Goal: Task Accomplishment & Management: Manage account settings

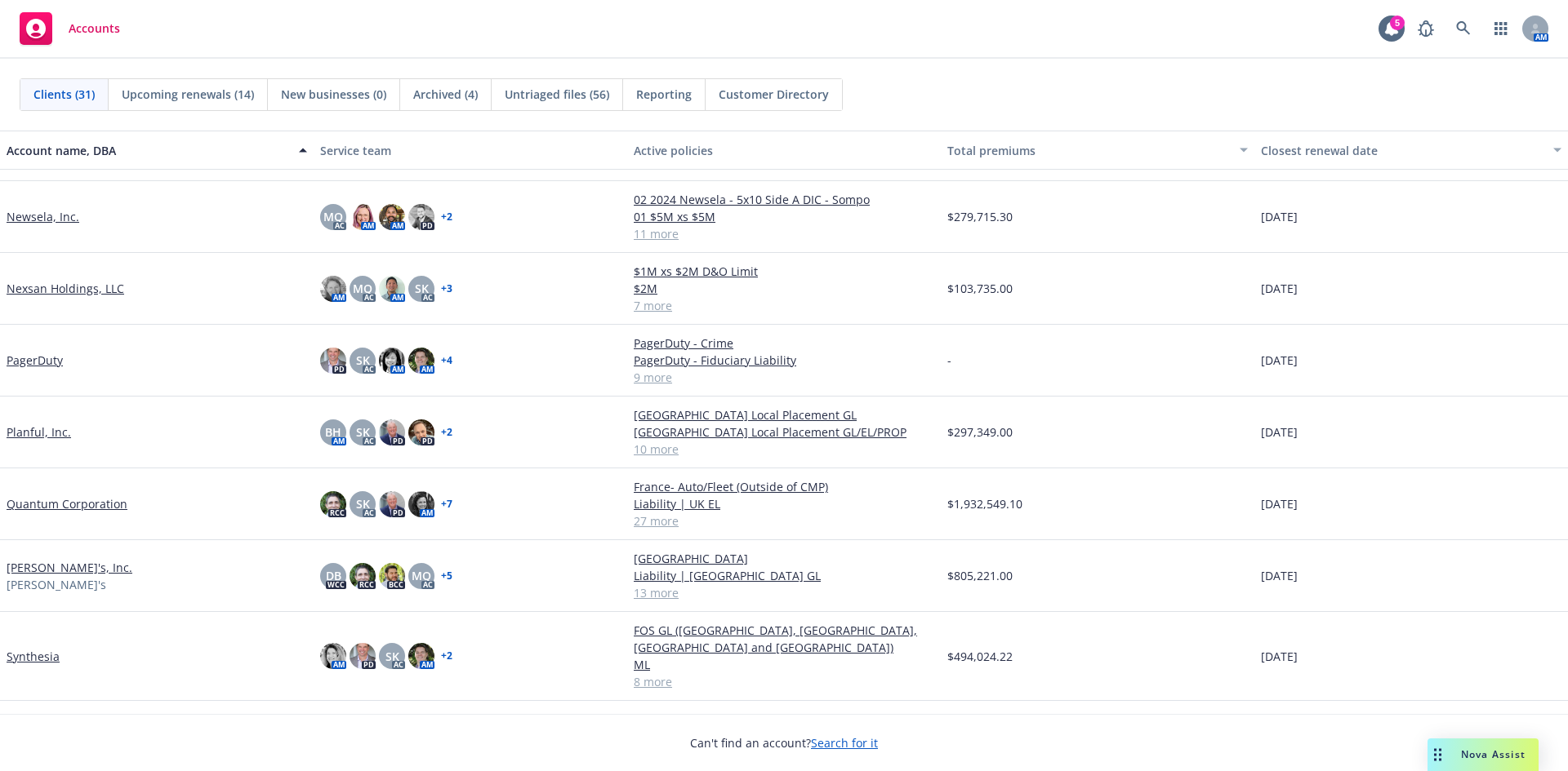
scroll to position [1306, 0]
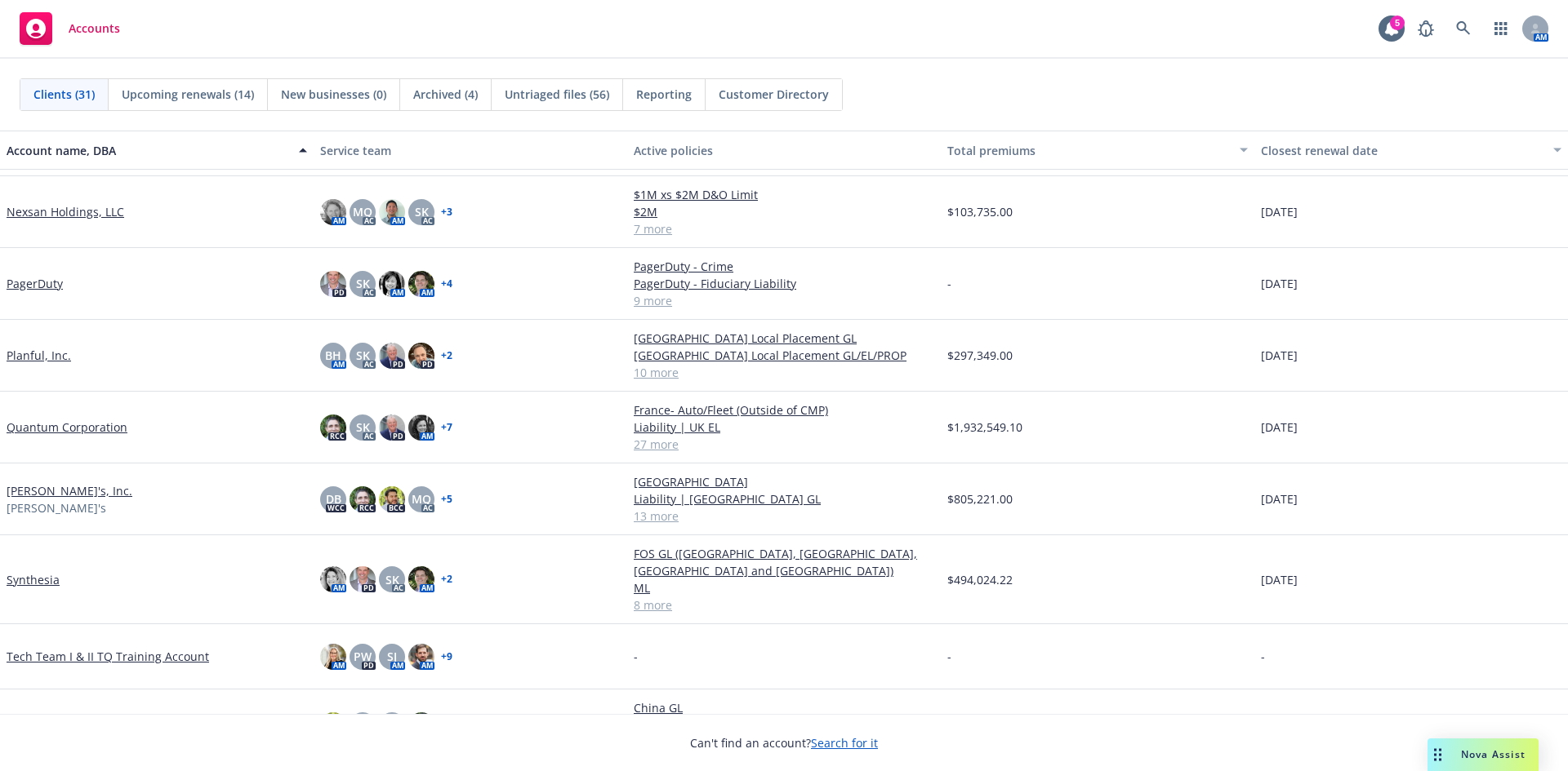
click at [29, 571] on link "Synthesia" at bounding box center [33, 580] width 53 height 17
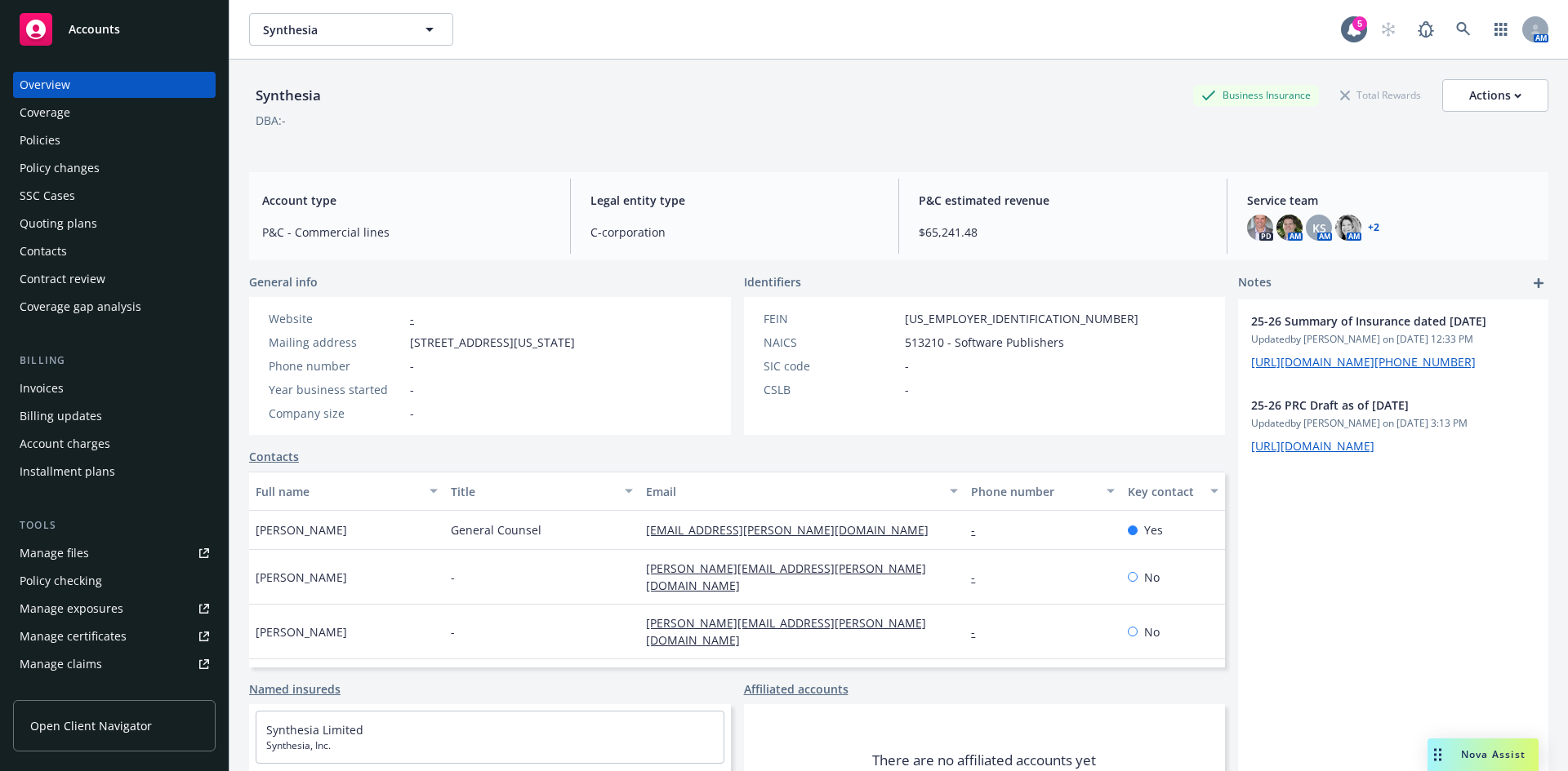
click at [81, 628] on div "Manage certificates" at bounding box center [73, 637] width 107 height 26
click at [120, 30] on div "Accounts" at bounding box center [114, 29] width 190 height 33
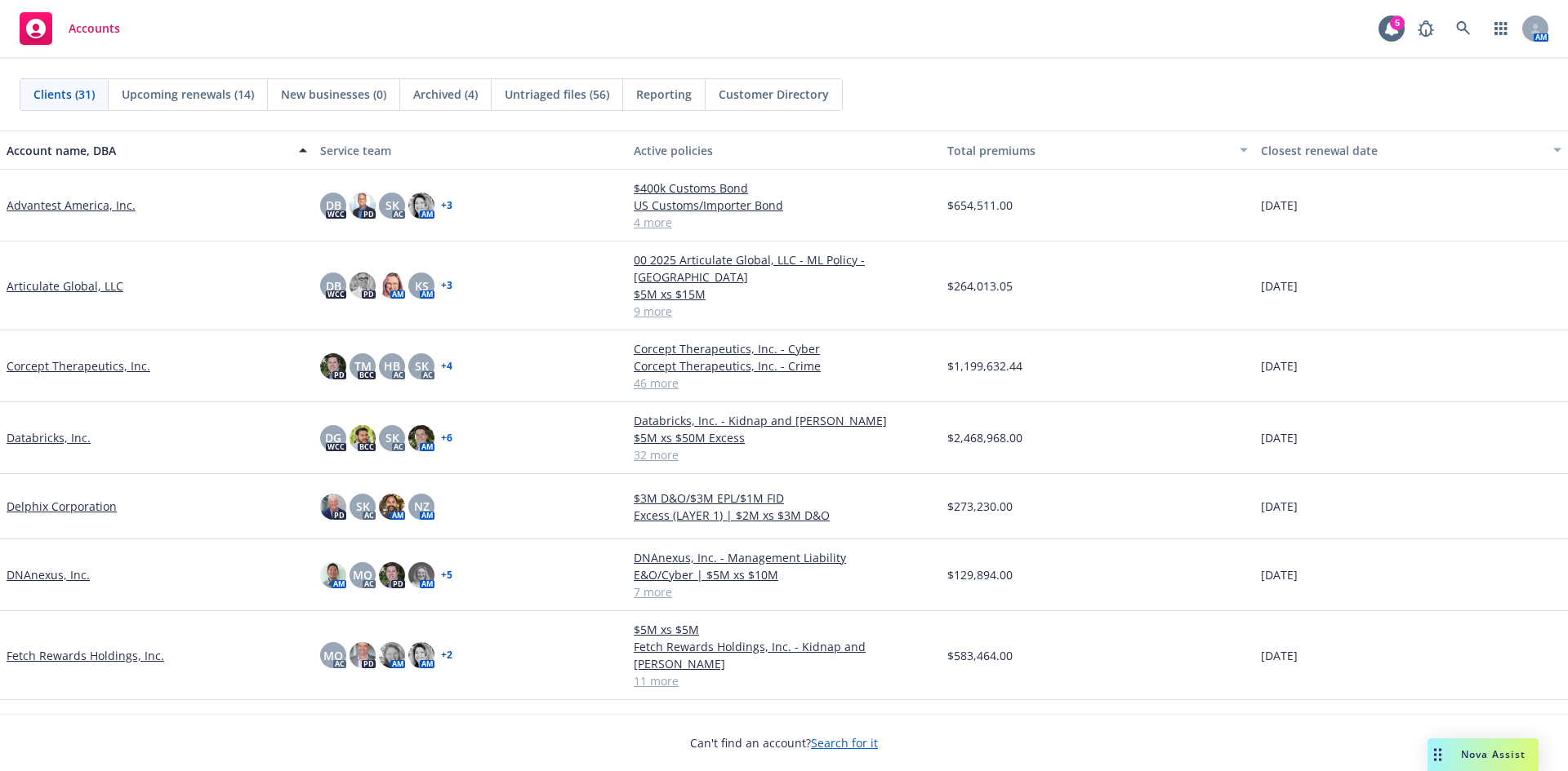
scroll to position [327, 0]
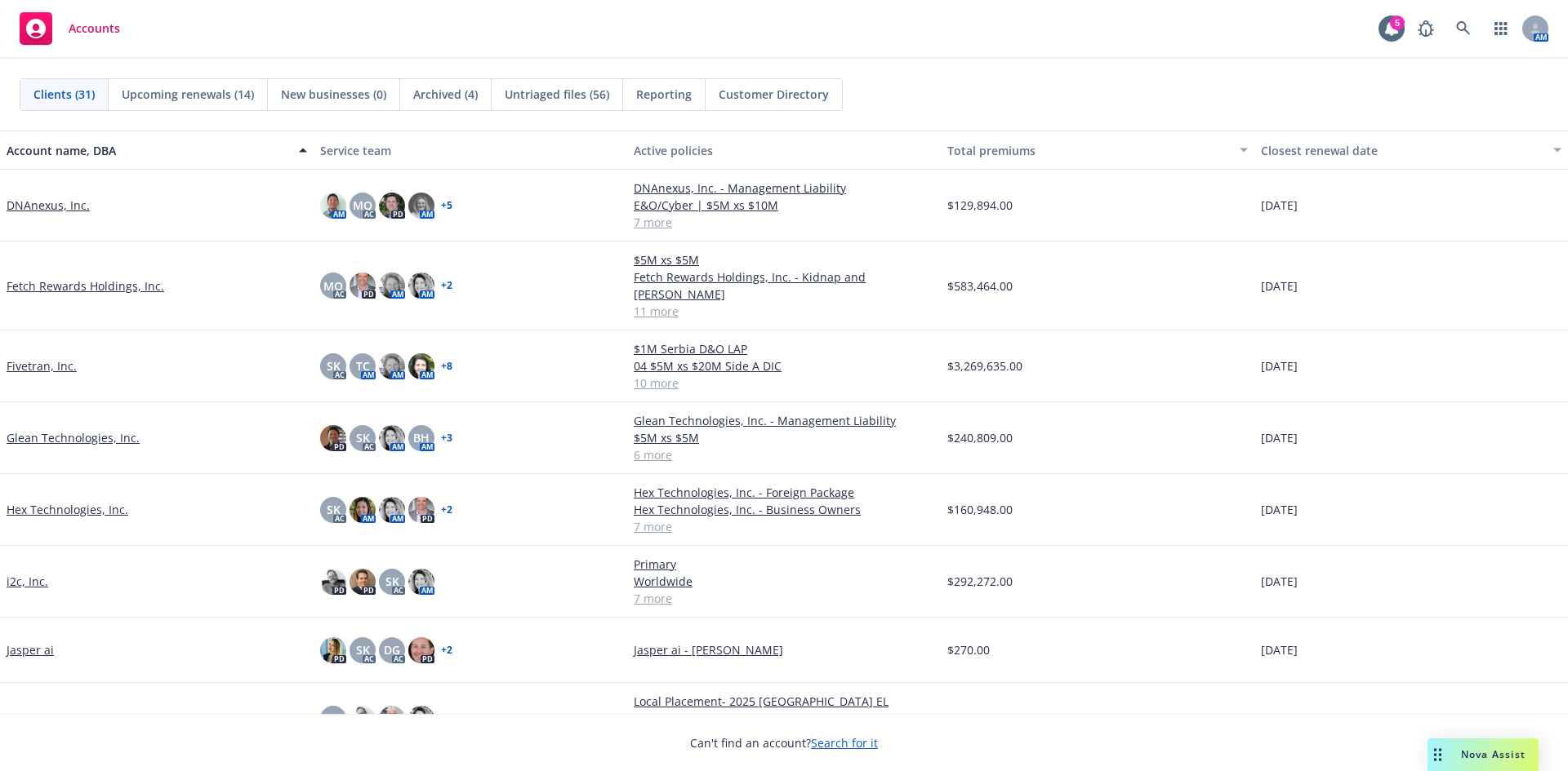
click at [64, 501] on link "Hex Technologies, Inc." at bounding box center [67, 510] width 121 height 17
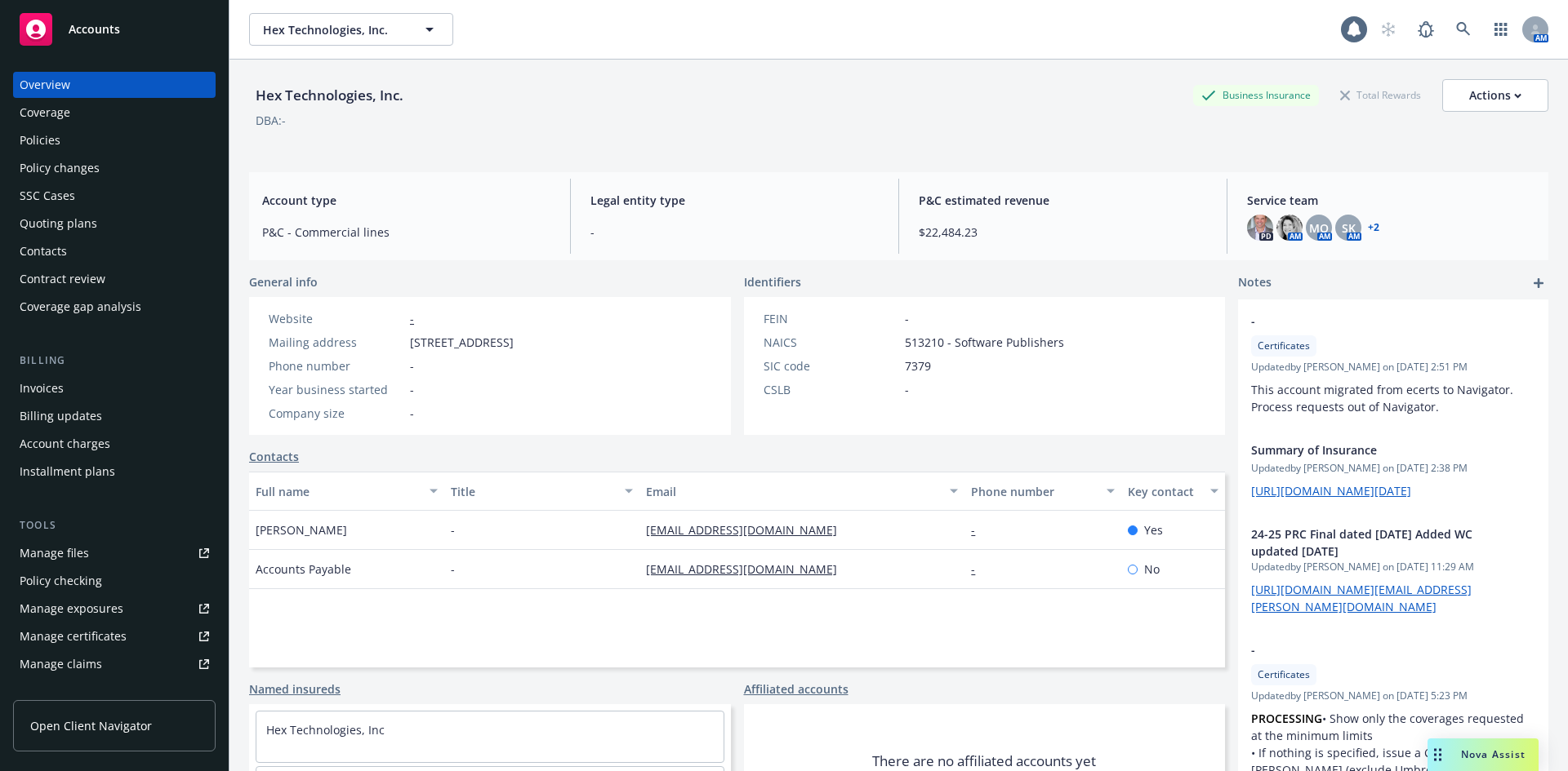
click at [88, 27] on span "Accounts" at bounding box center [93, 29] width 51 height 13
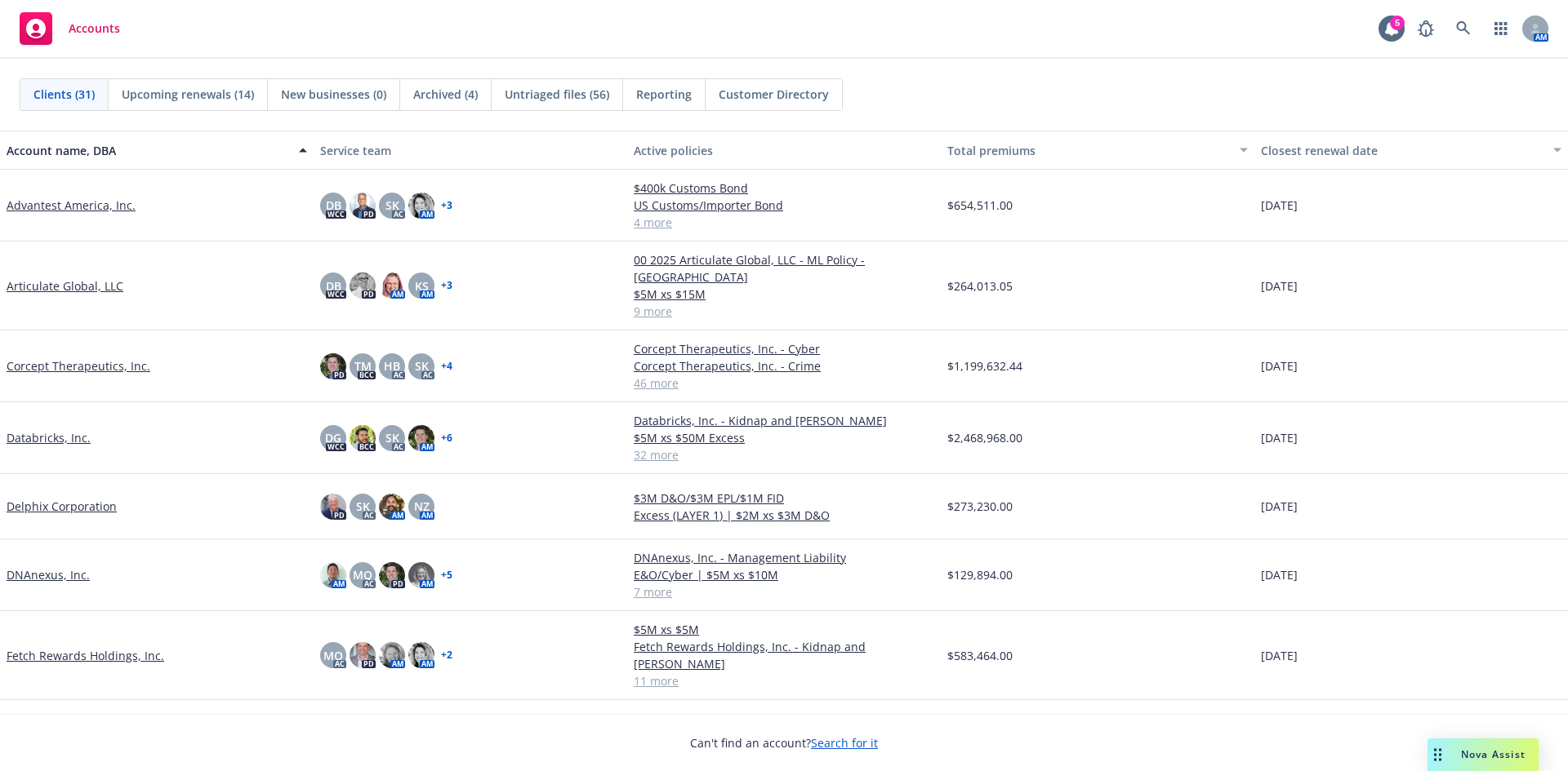
scroll to position [571, 0]
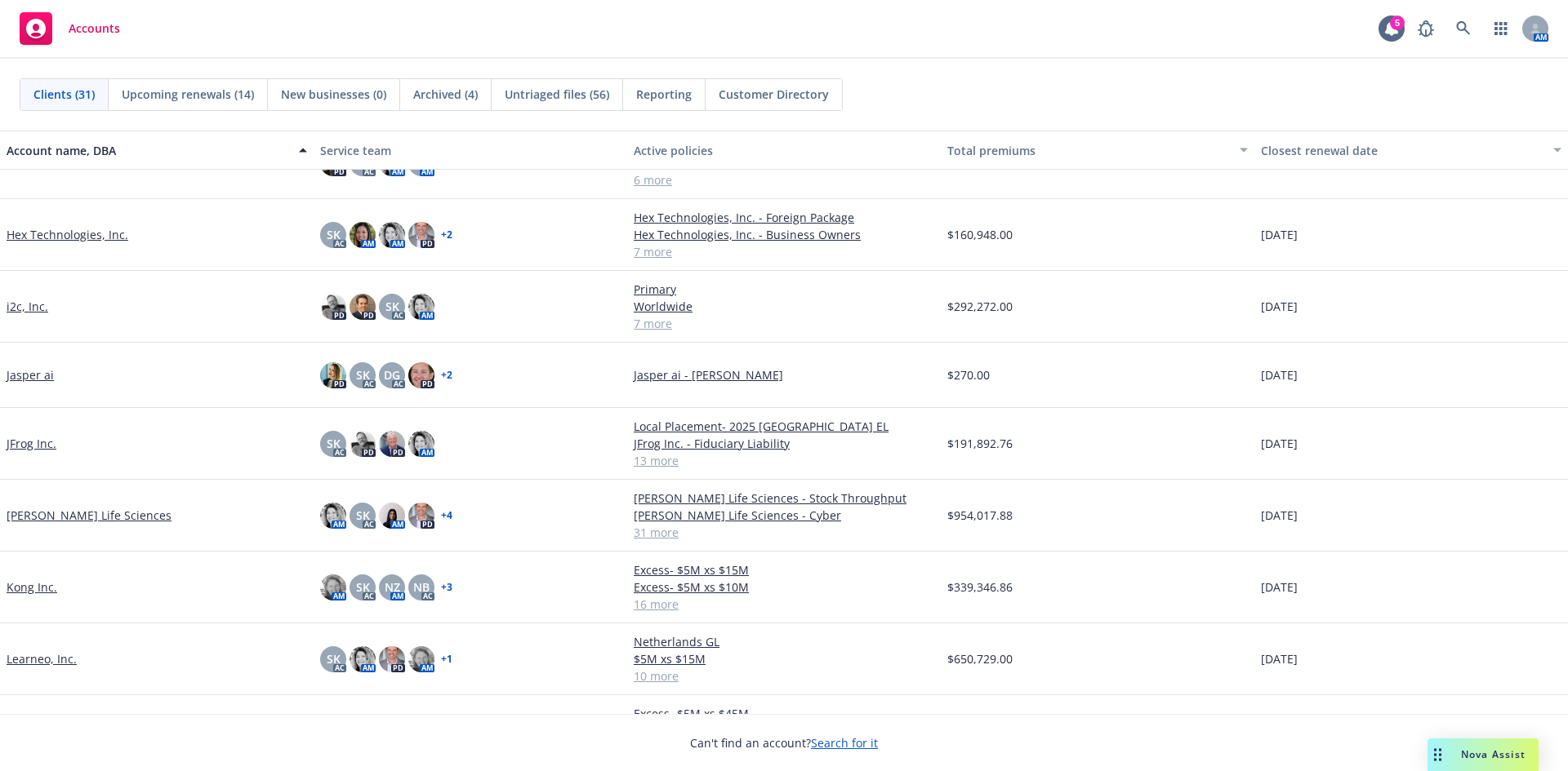
click at [68, 237] on link "Hex Technologies, Inc." at bounding box center [67, 234] width 121 height 17
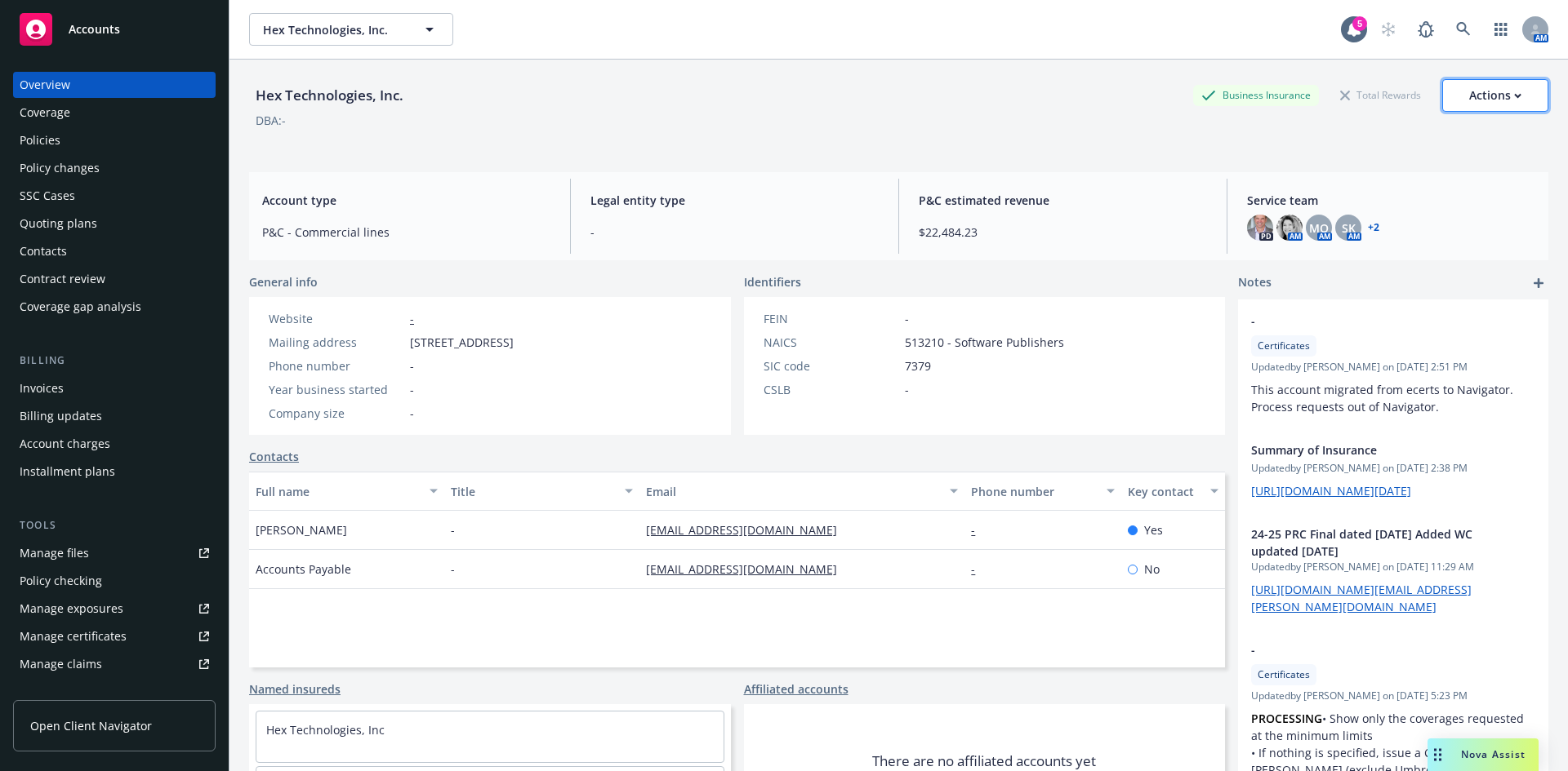
click at [1514, 93] on icon "button" at bounding box center [1518, 96] width 7 height 6
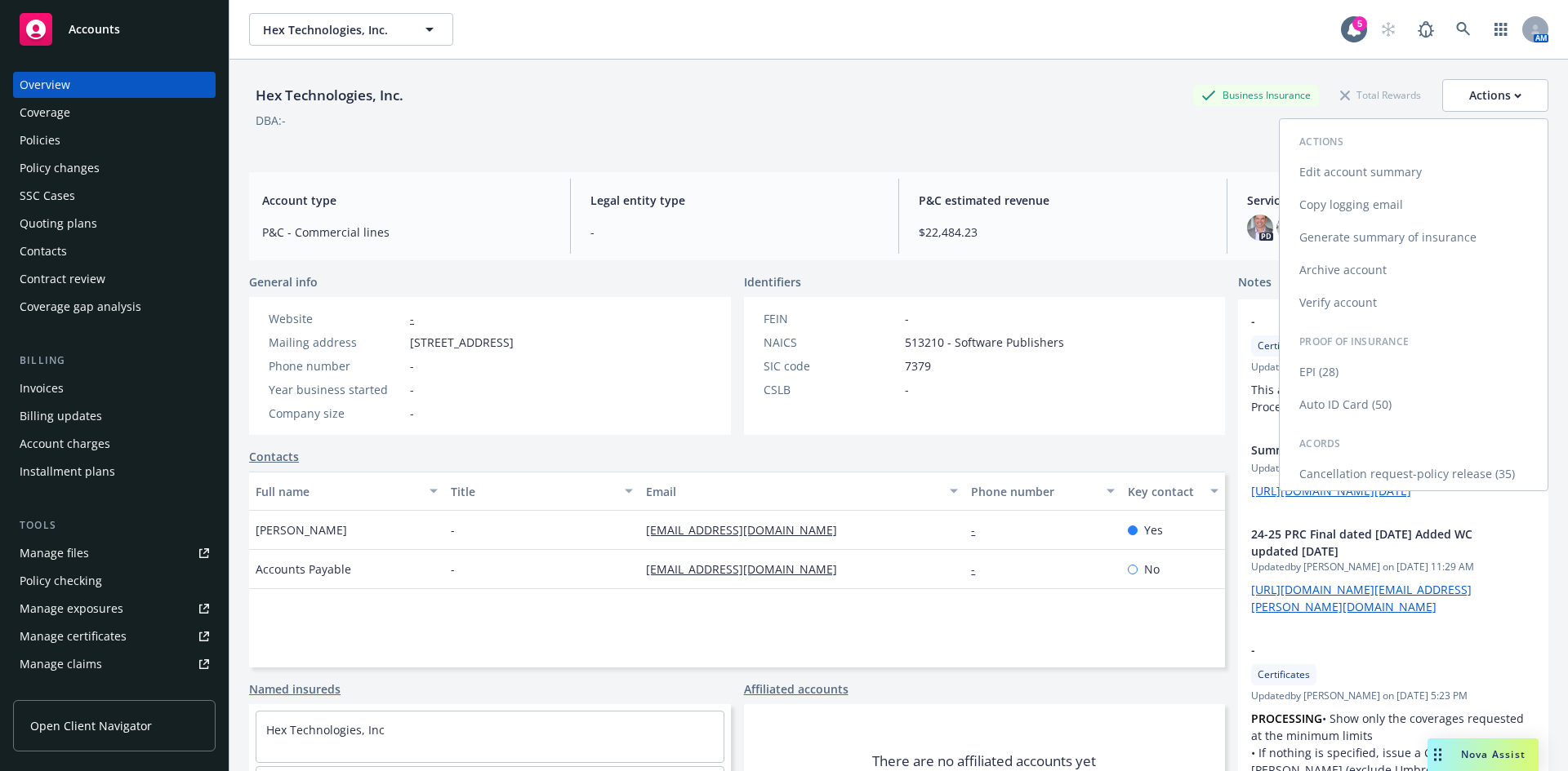
click at [1315, 163] on link "Edit account summary" at bounding box center [1413, 172] width 268 height 33
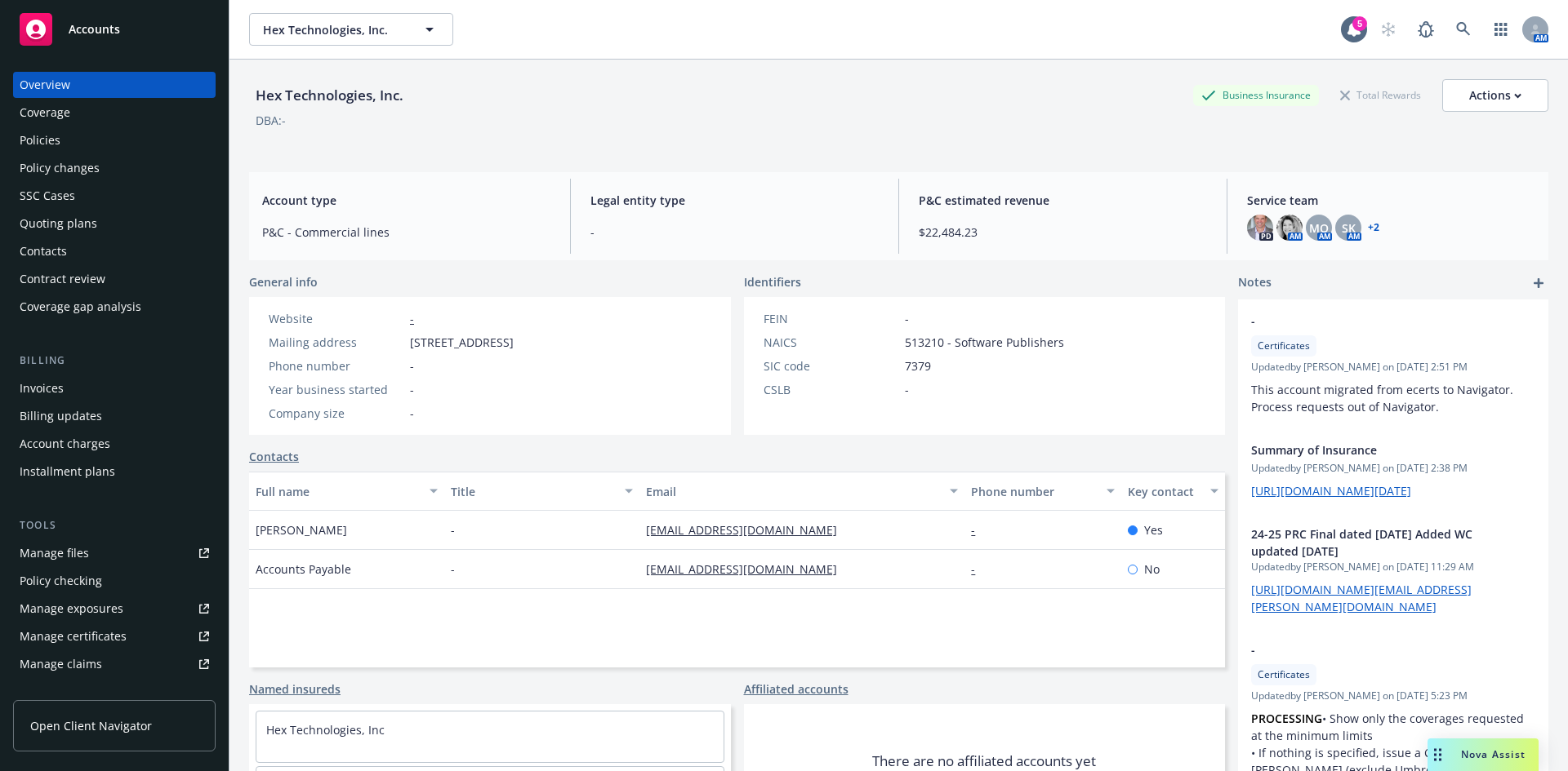
select select "US"
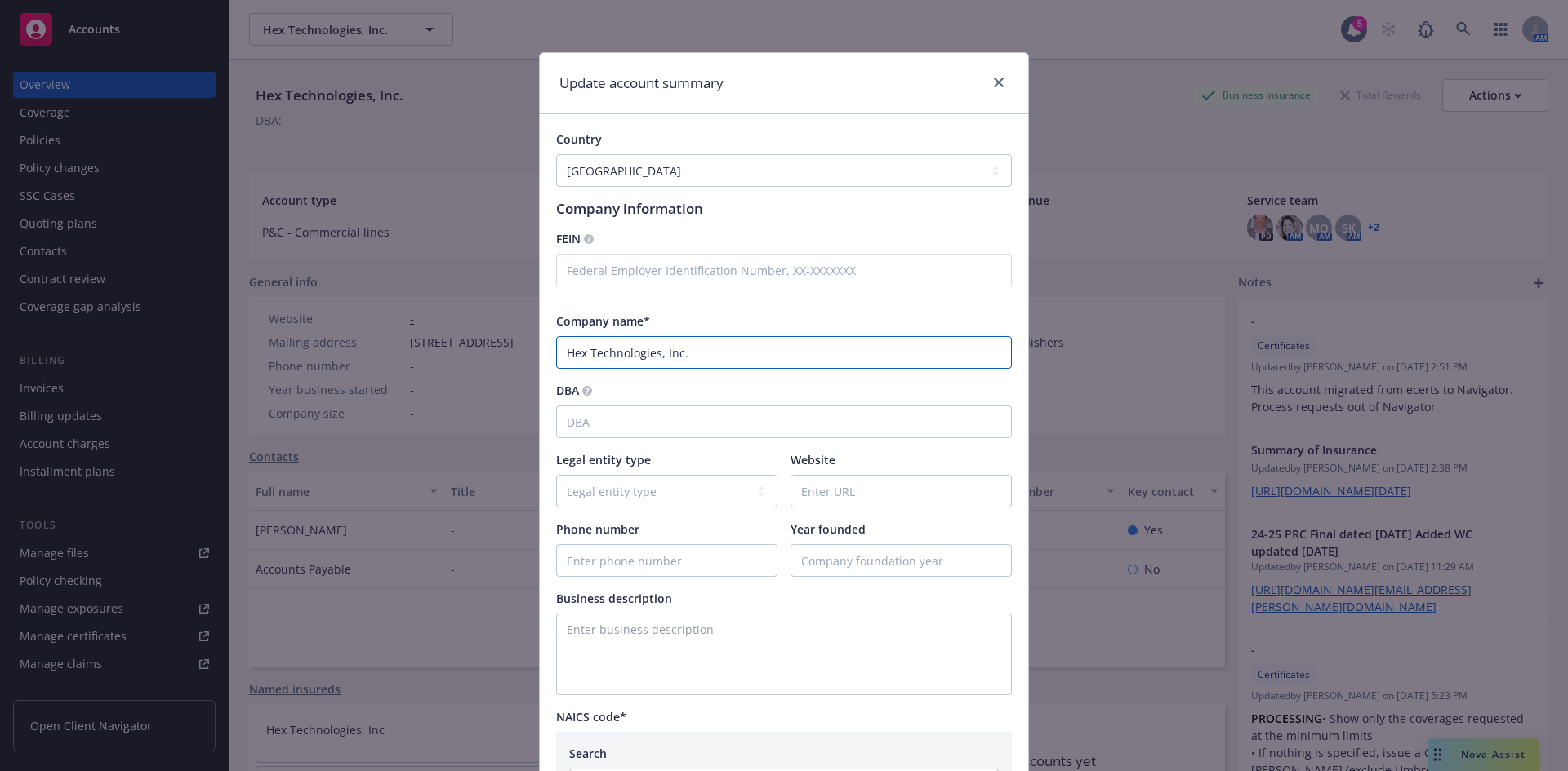
click at [658, 361] on input "Hex Technologies, Inc." at bounding box center [784, 352] width 456 height 33
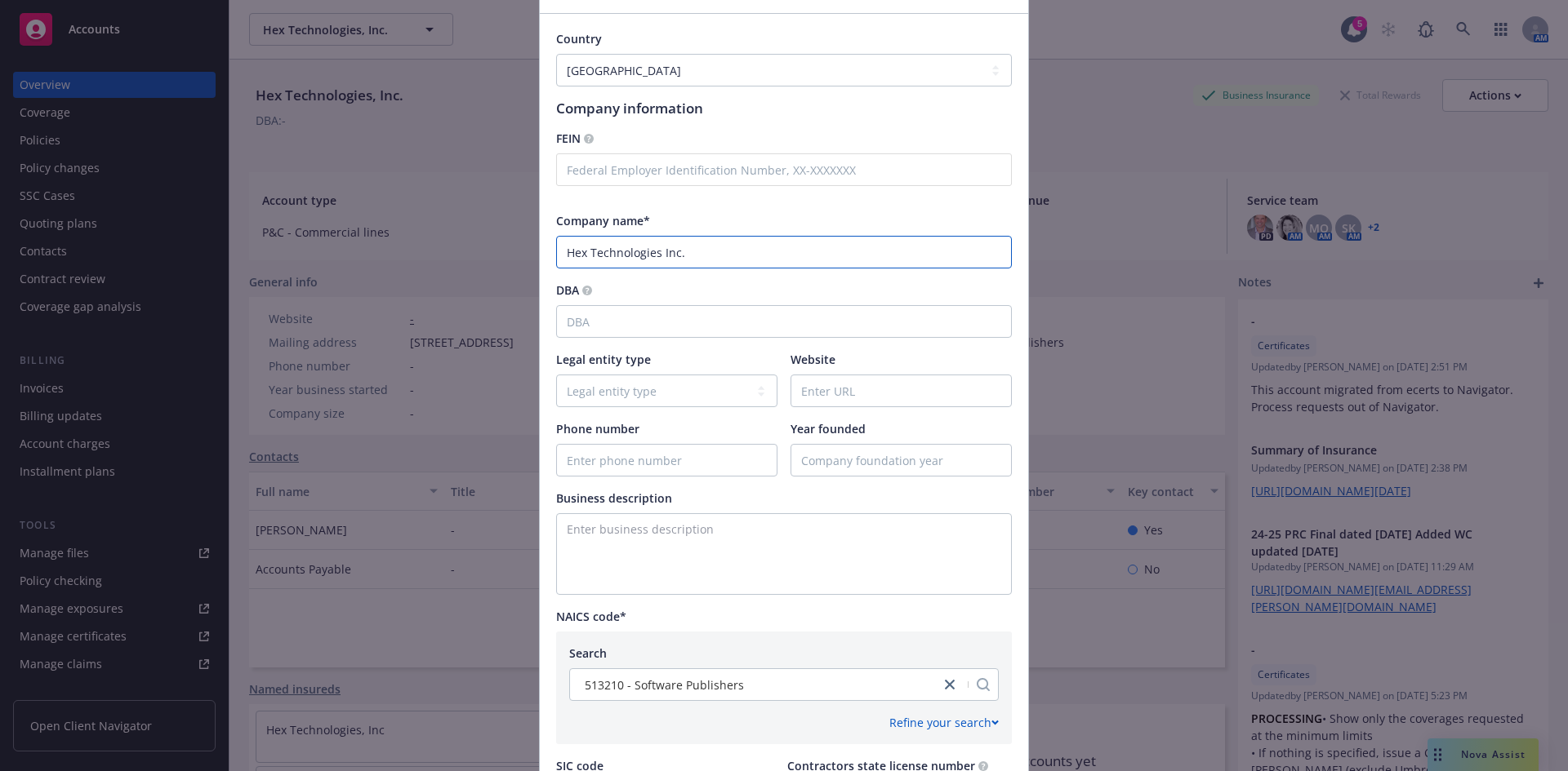
scroll to position [408, 0]
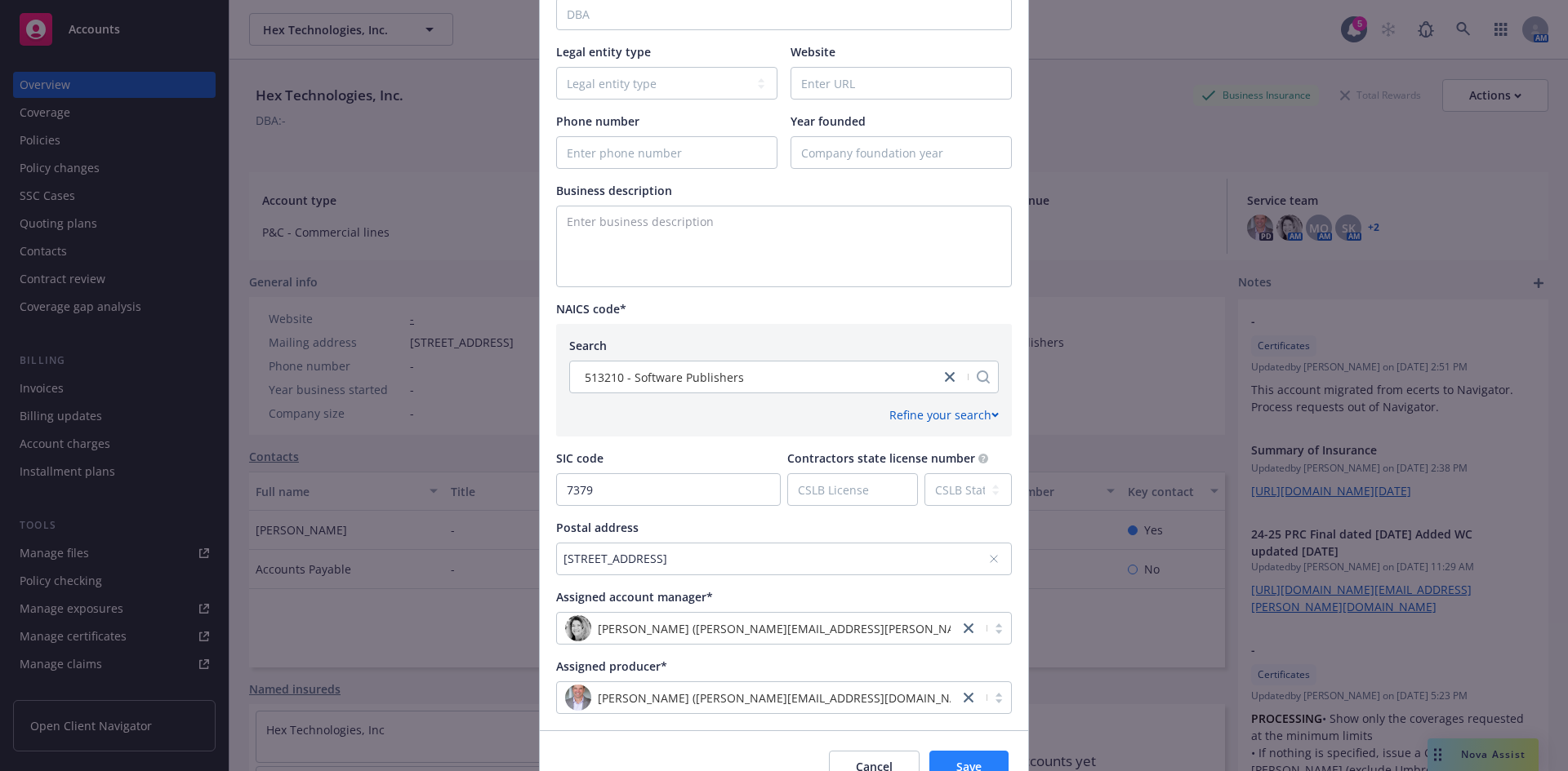
type input "Hex Technologies Inc."
click at [939, 764] on button "Save" at bounding box center [968, 766] width 79 height 33
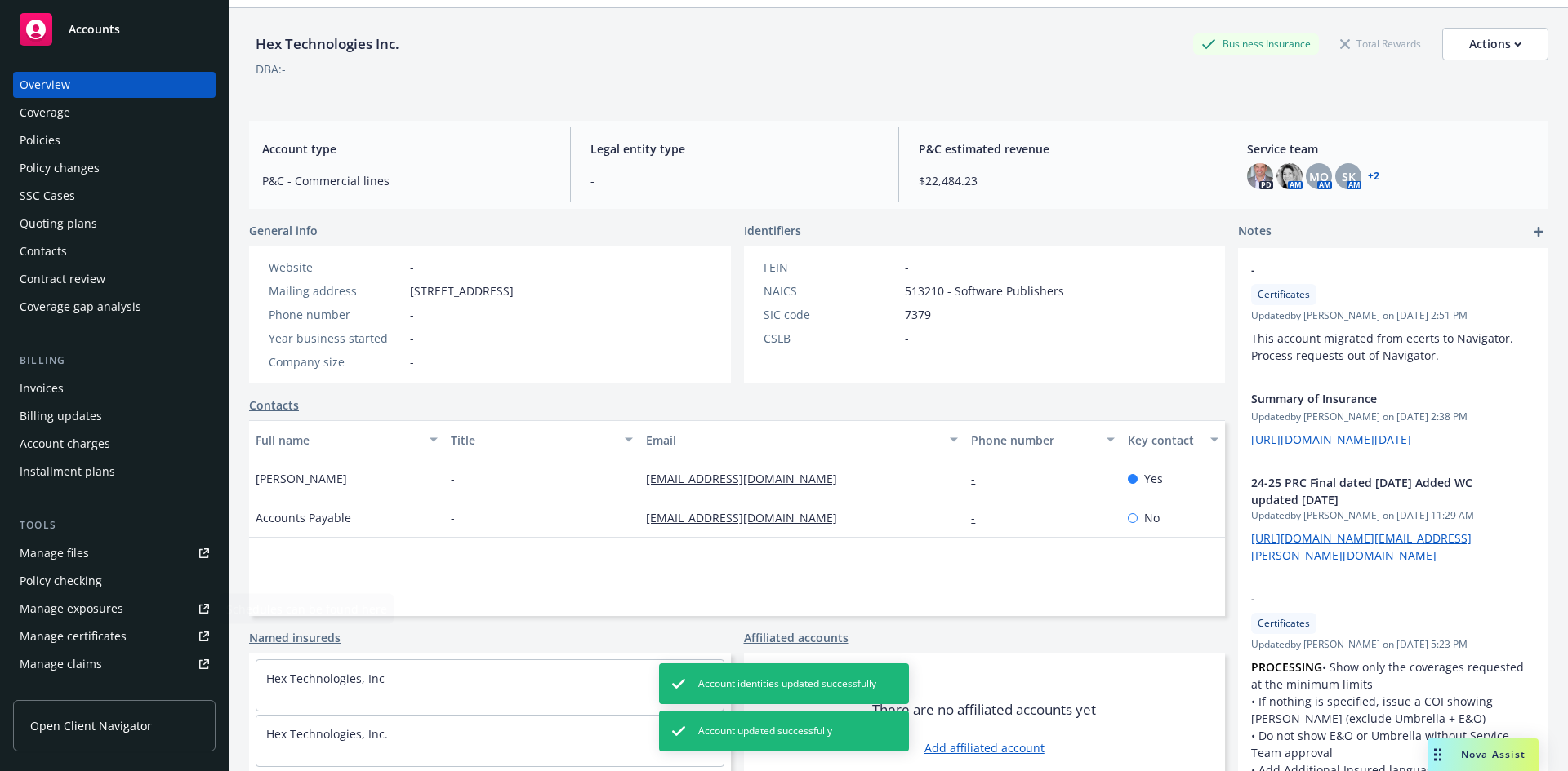
scroll to position [100, 0]
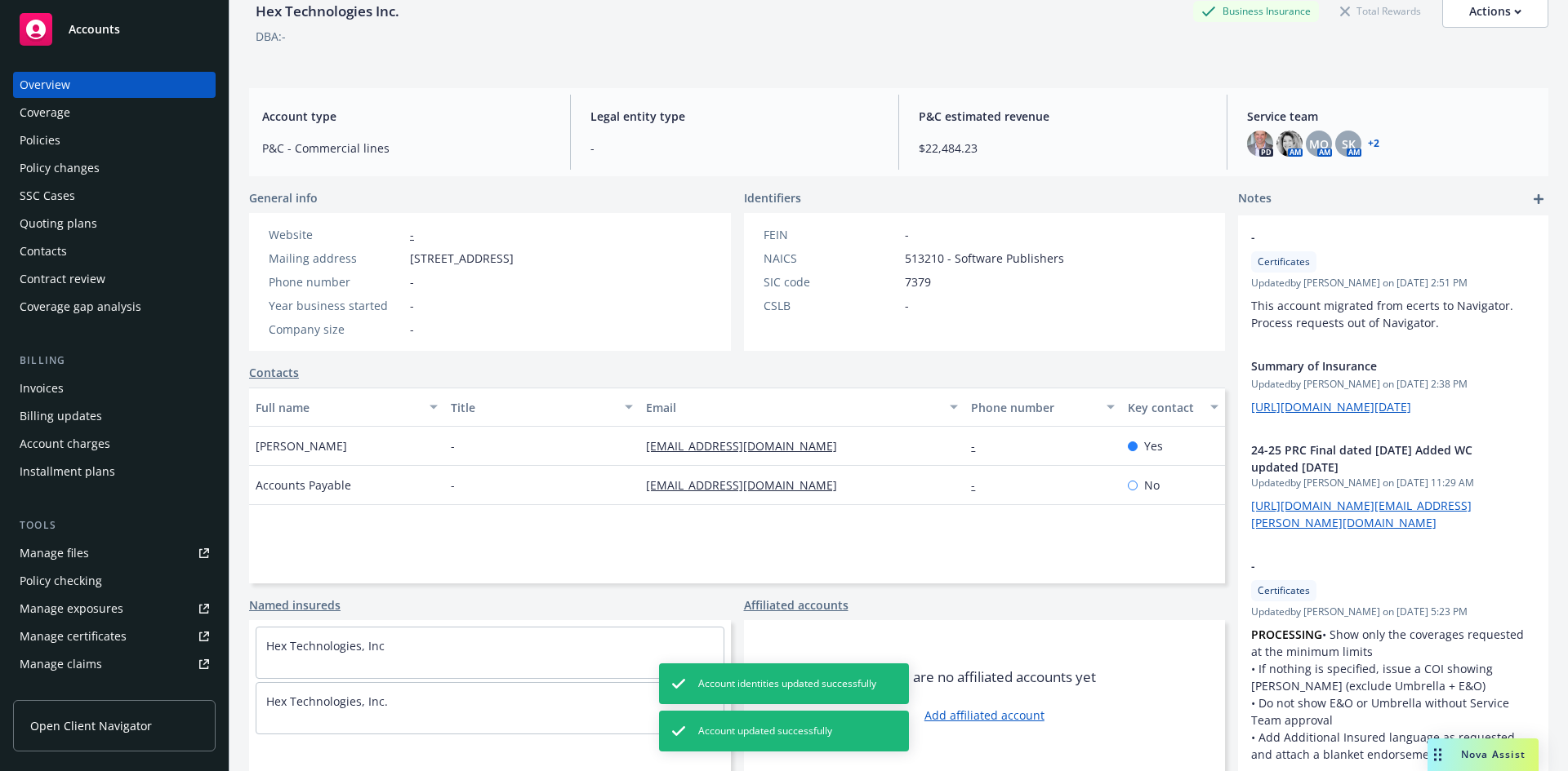
click at [302, 606] on link "Named insureds" at bounding box center [295, 605] width 92 height 17
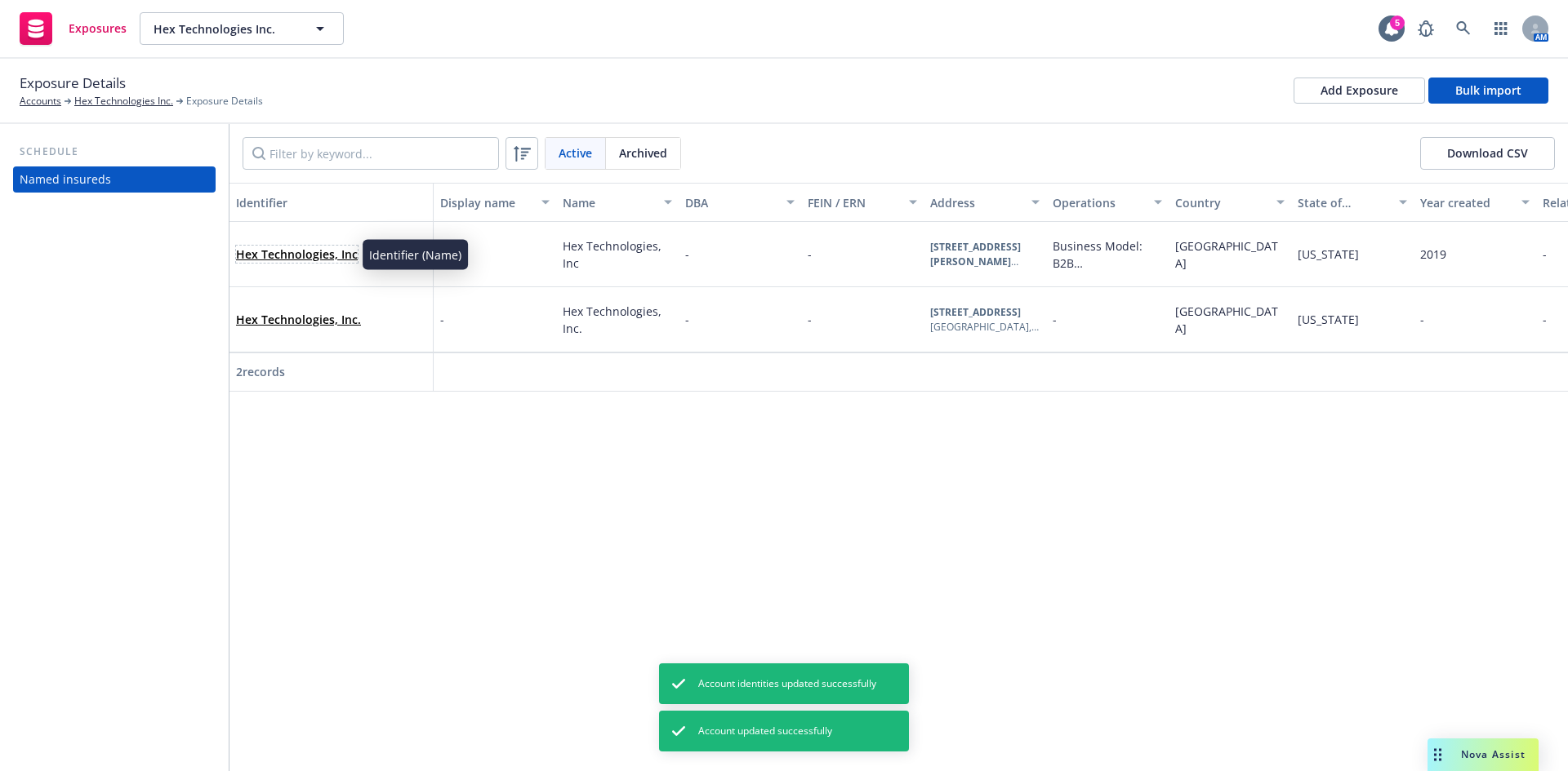
click at [303, 259] on link "Hex Technologies, Inc" at bounding box center [297, 254] width 121 height 16
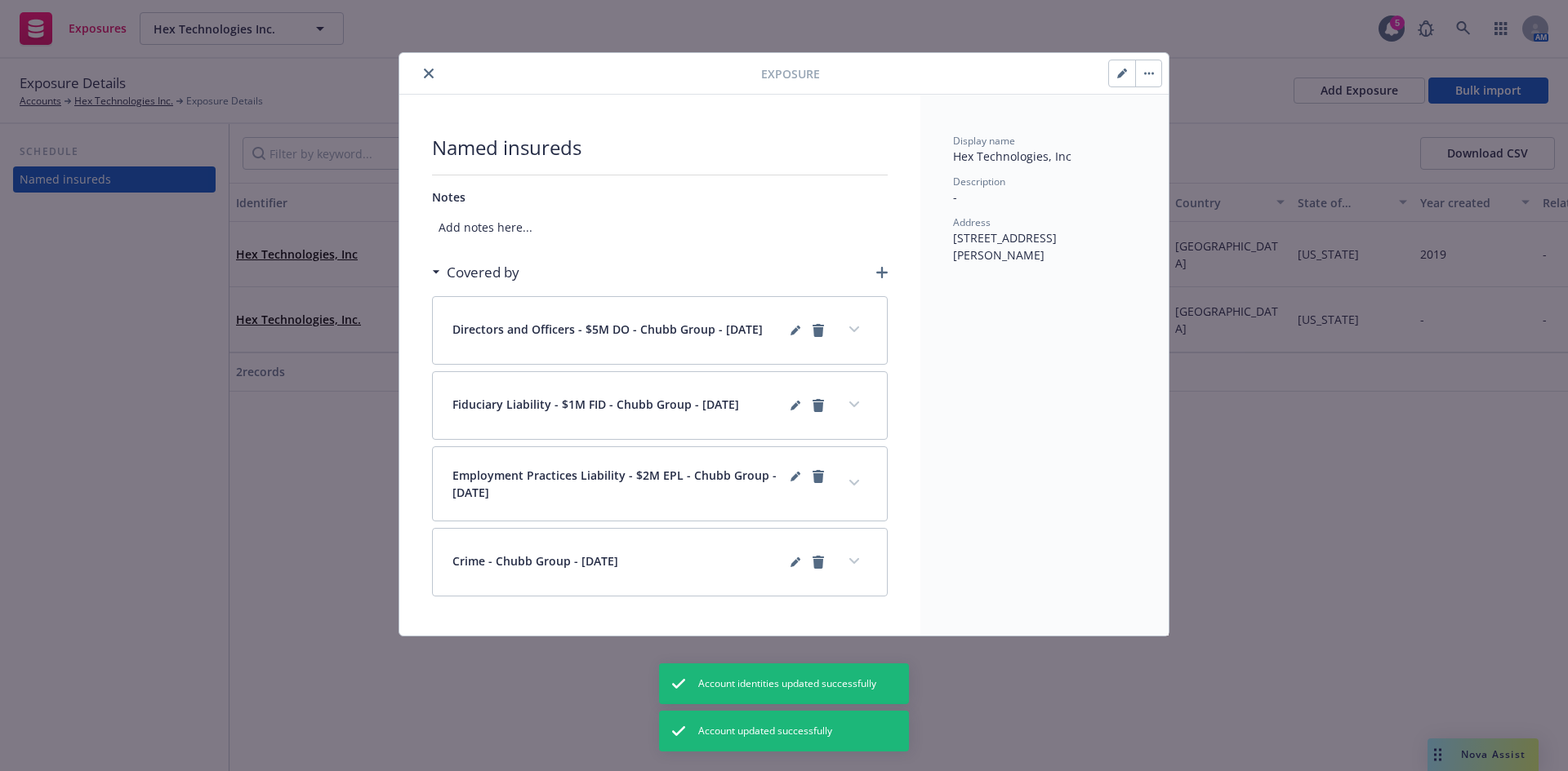
click at [1126, 74] on icon "button" at bounding box center [1122, 73] width 9 height 9
select select "USA"
select select "CA"
select select "C_CORPORATION"
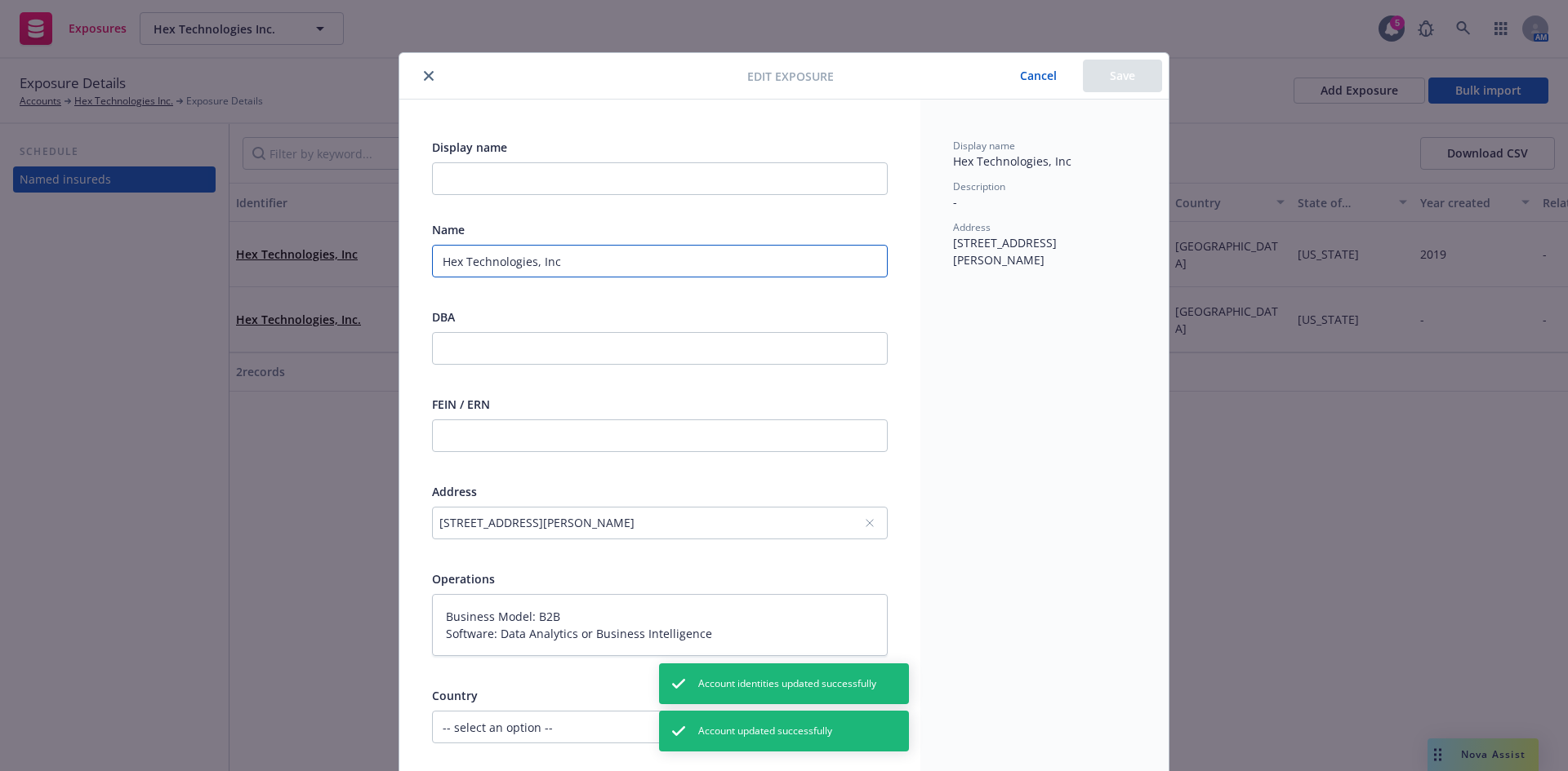
click at [533, 266] on input "Hex Technologies, Inc" at bounding box center [660, 260] width 456 height 33
type textarea "x"
type input "Hex Technologies Inc"
type textarea "x"
type input "Hex Technologies Inc"
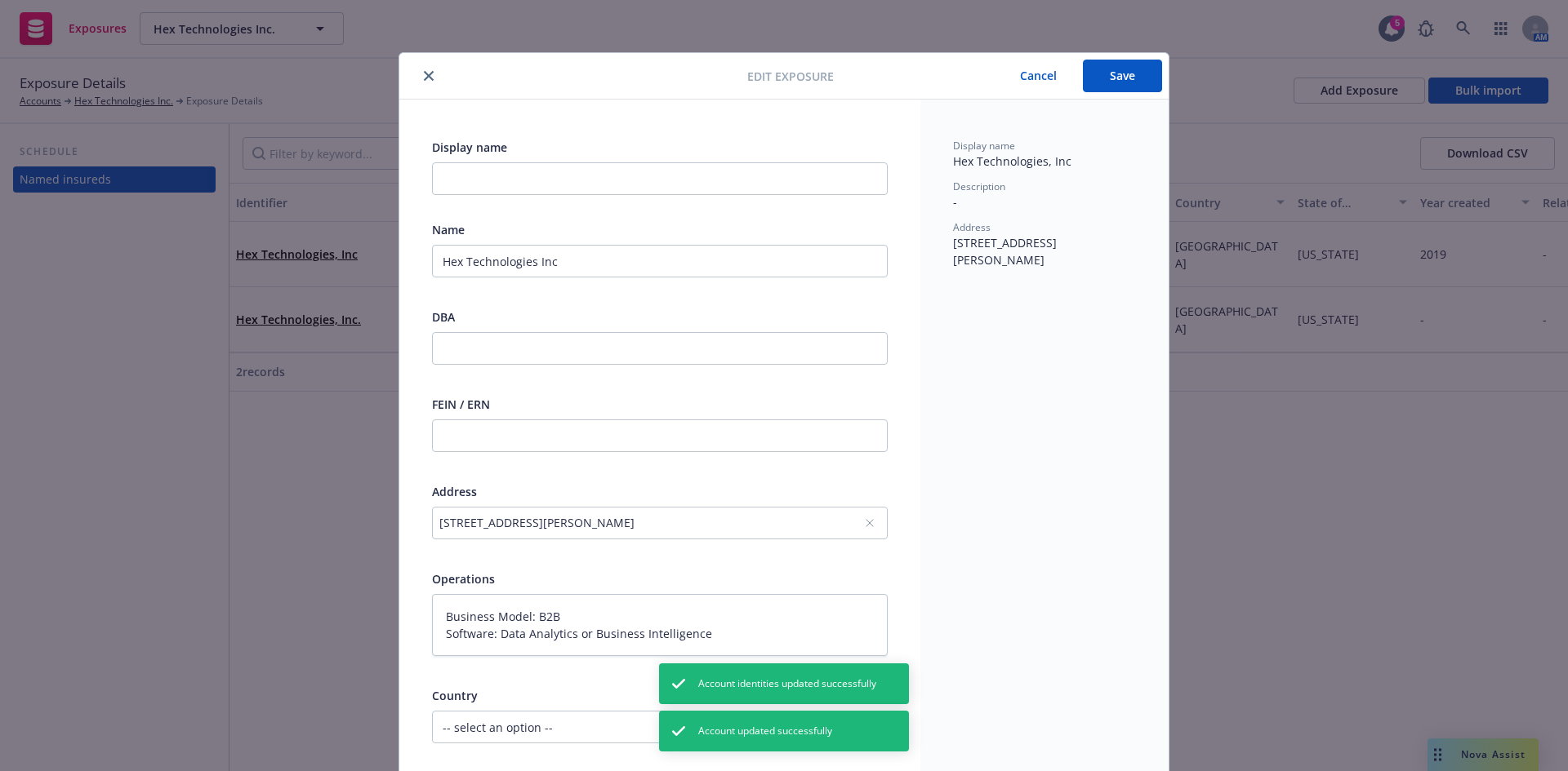
click at [1141, 73] on button "Save" at bounding box center [1122, 76] width 79 height 33
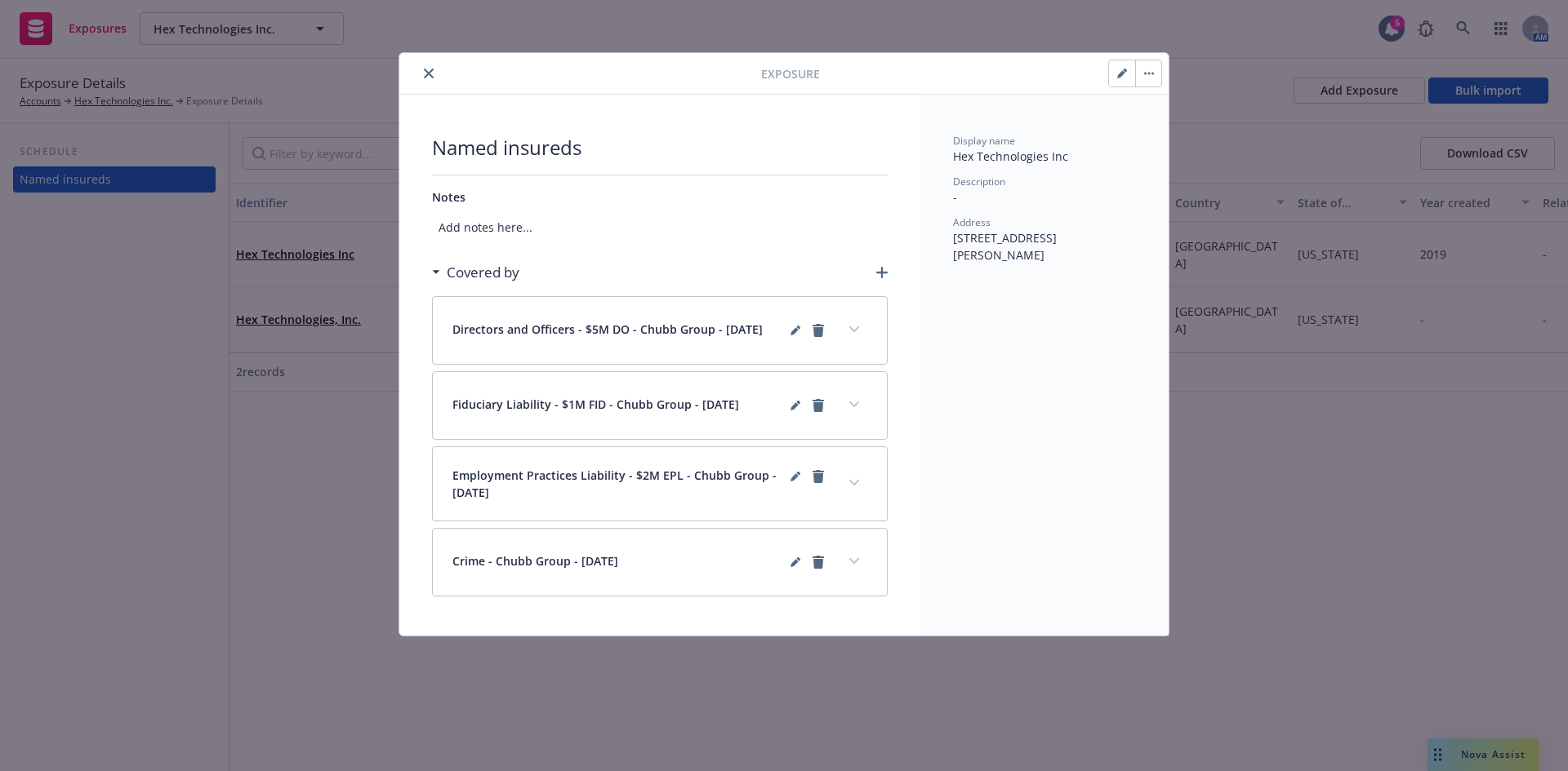
click at [427, 74] on icon "close" at bounding box center [429, 73] width 9 height 9
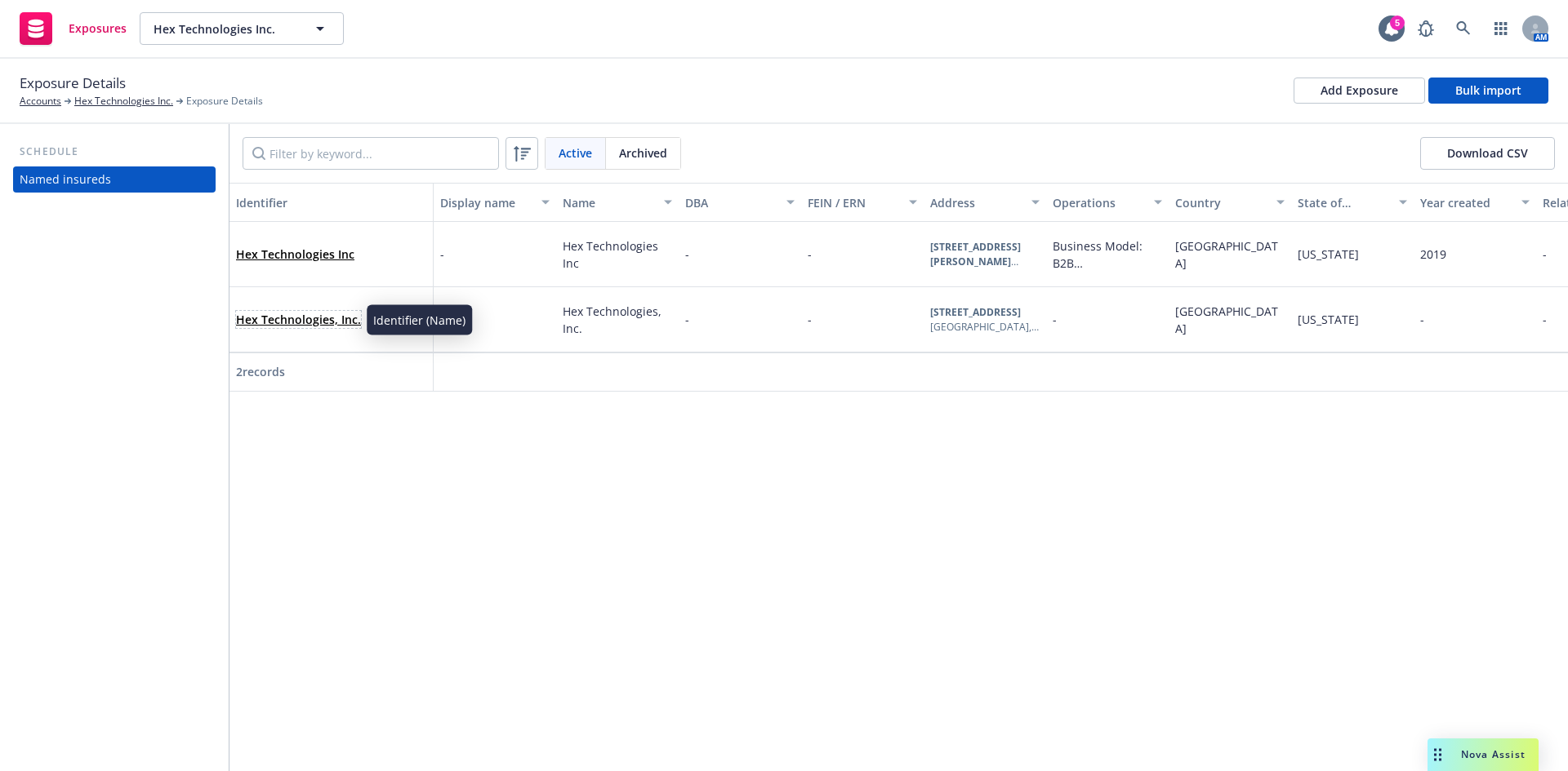
click at [305, 315] on link "Hex Technologies, Inc." at bounding box center [299, 319] width 125 height 16
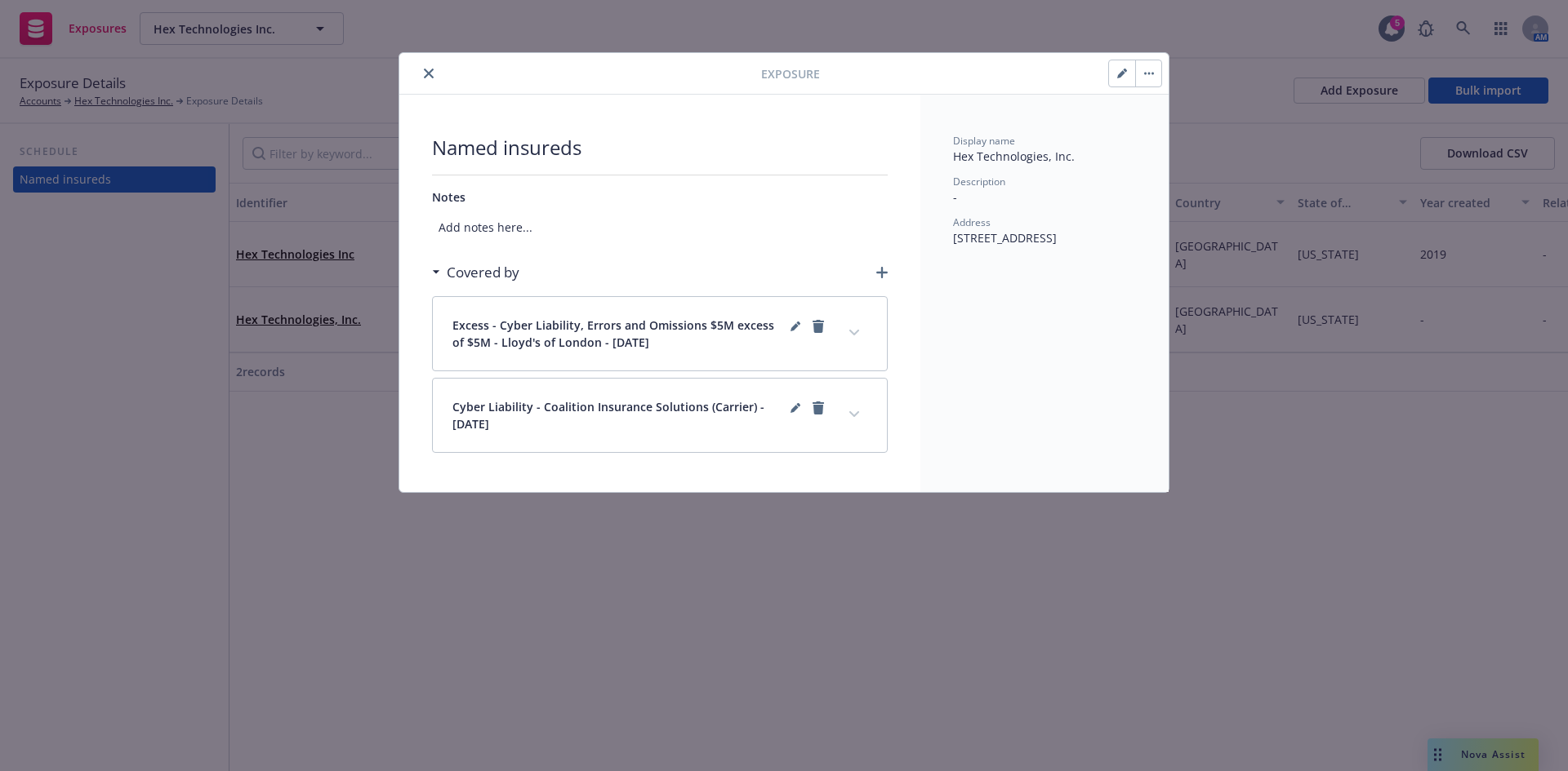
click at [1122, 75] on icon "button" at bounding box center [1121, 74] width 8 height 8
select select "USA"
select select "CA"
select select "C_CORPORATION"
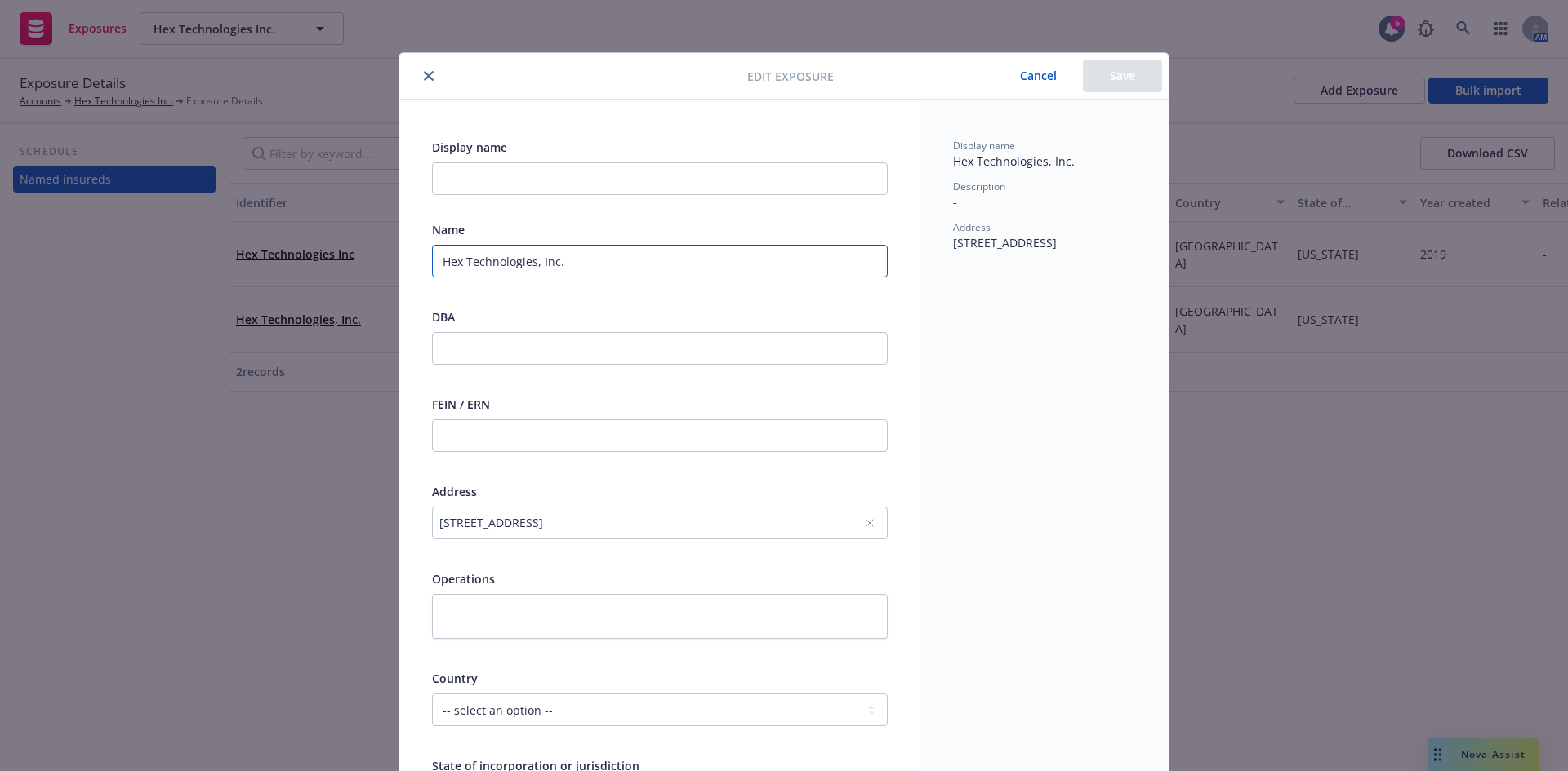
click at [530, 264] on input "Hex Technologies, Inc." at bounding box center [660, 260] width 456 height 33
type input "Hex Technologies Inc."
click at [1117, 74] on button "Save" at bounding box center [1122, 76] width 79 height 33
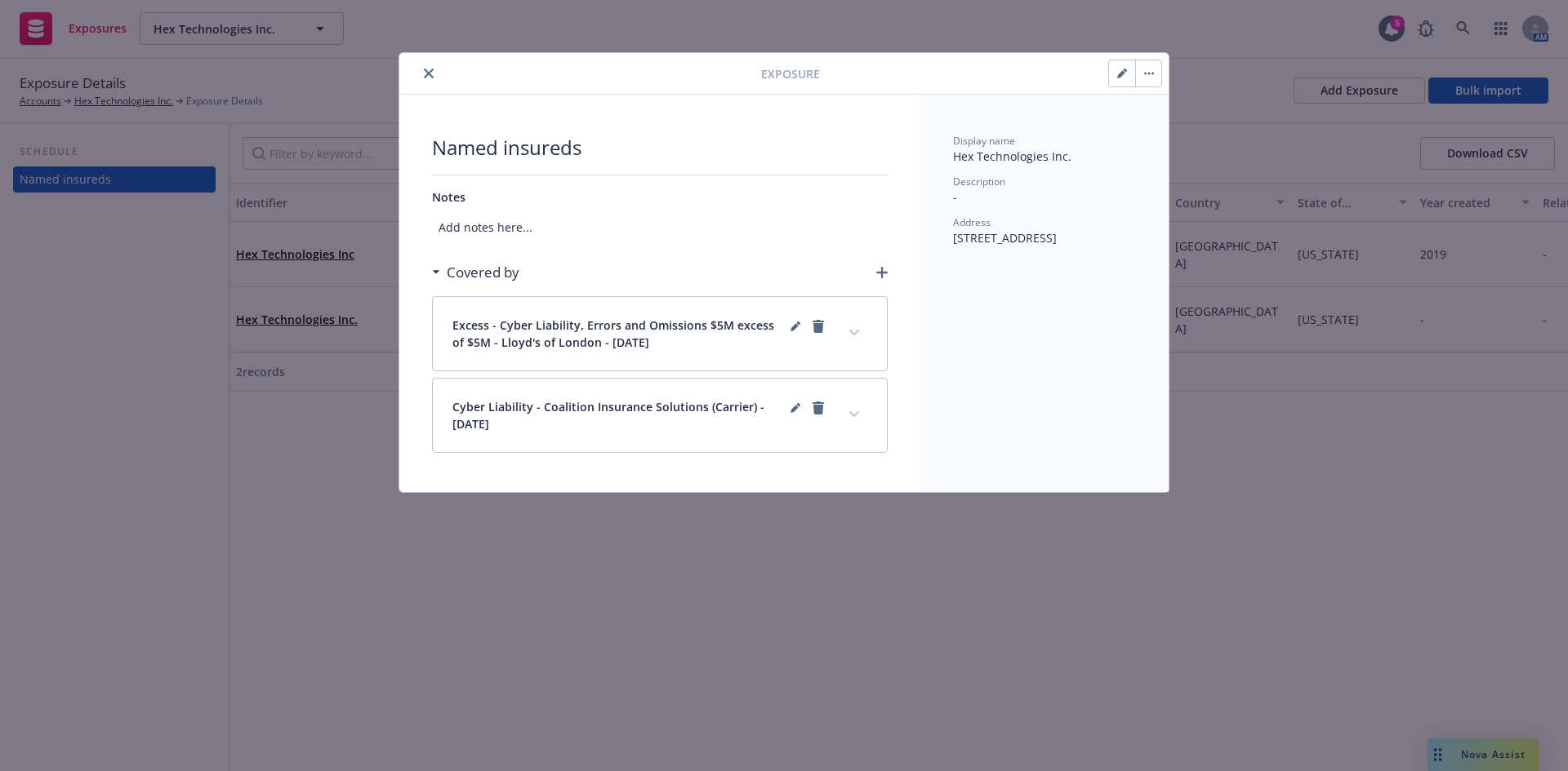
click at [429, 71] on icon "close" at bounding box center [429, 73] width 9 height 9
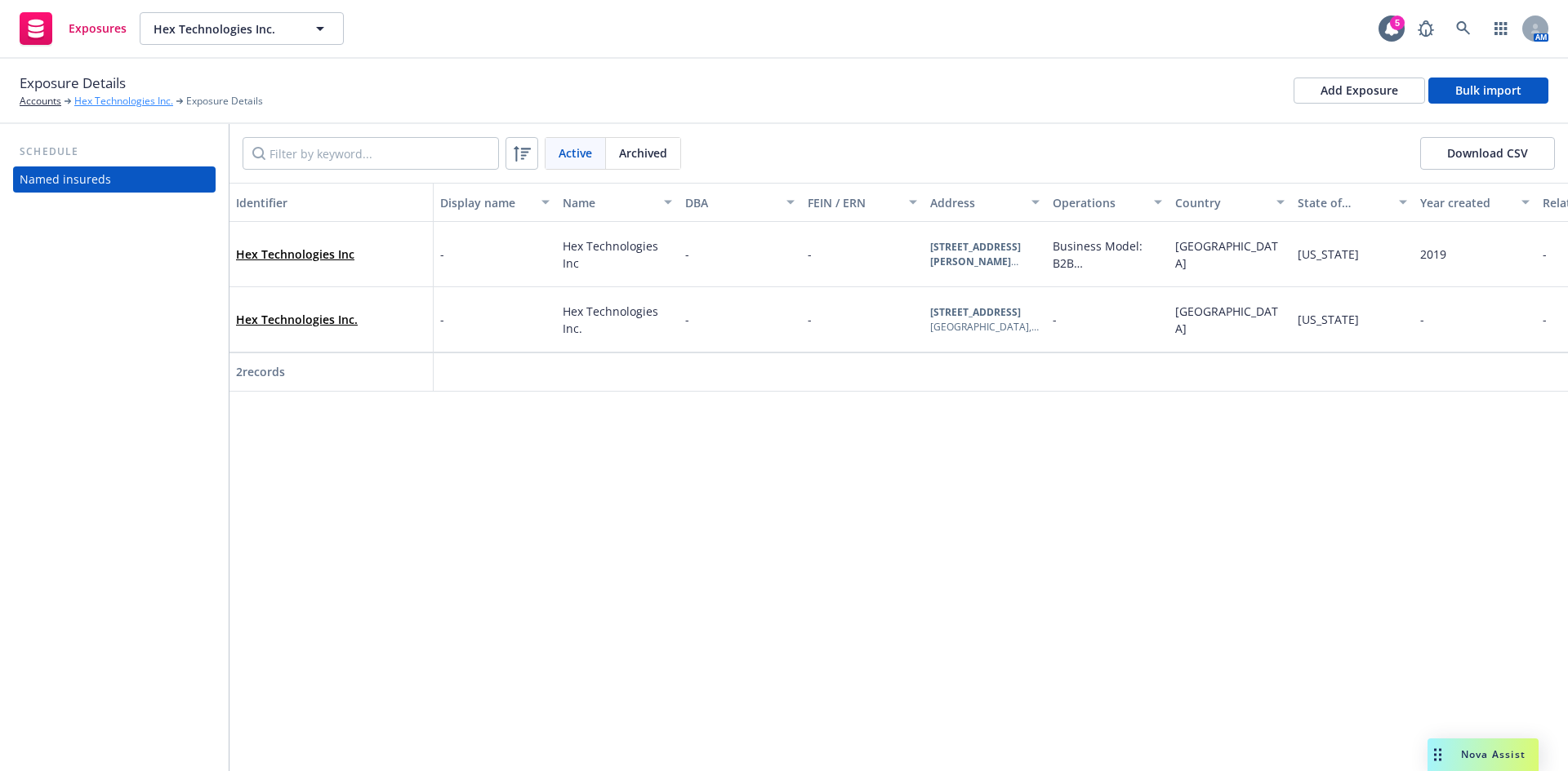
click at [94, 100] on link "Hex Technologies Inc." at bounding box center [124, 102] width 99 height 15
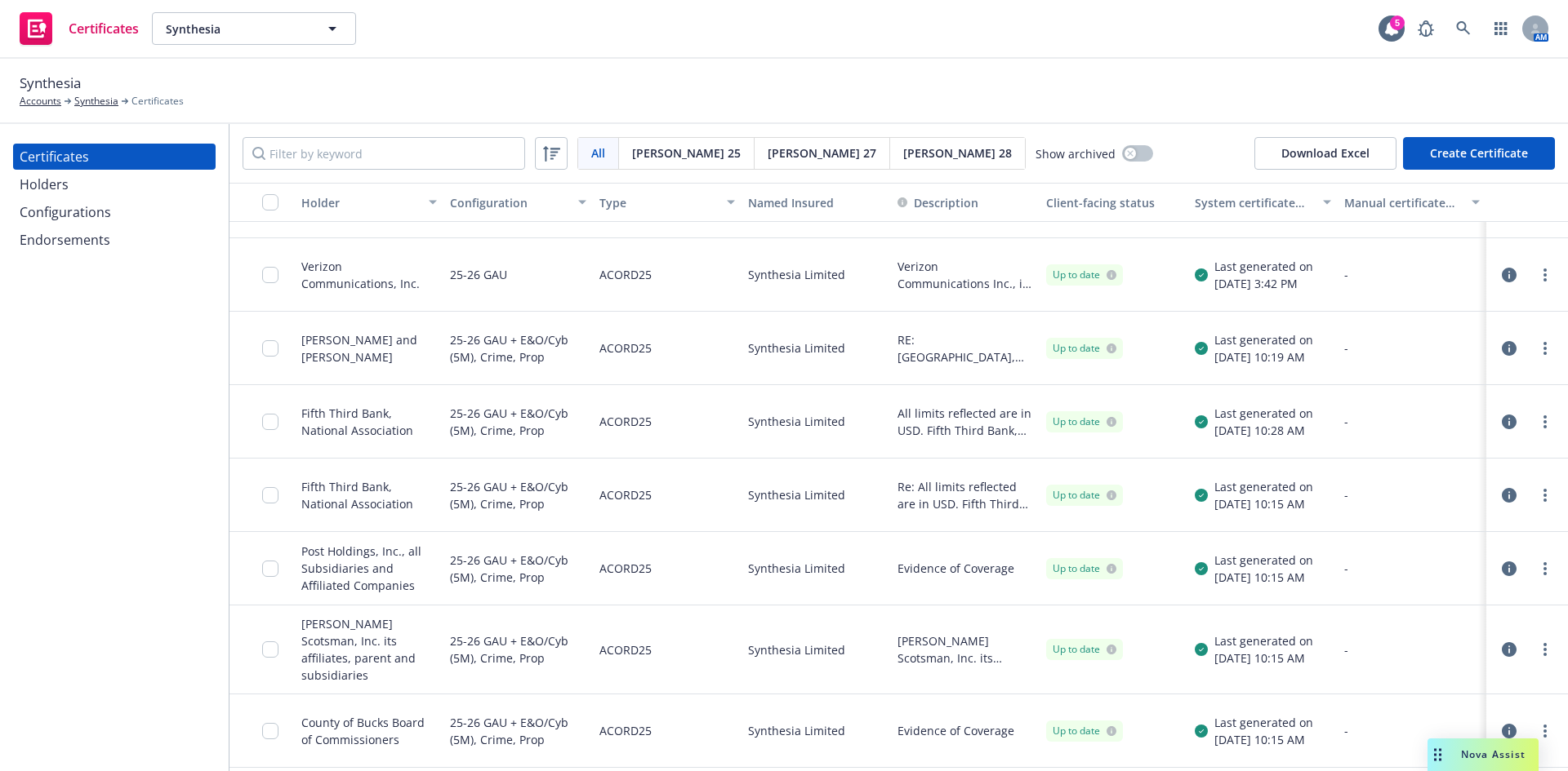
scroll to position [1142, 0]
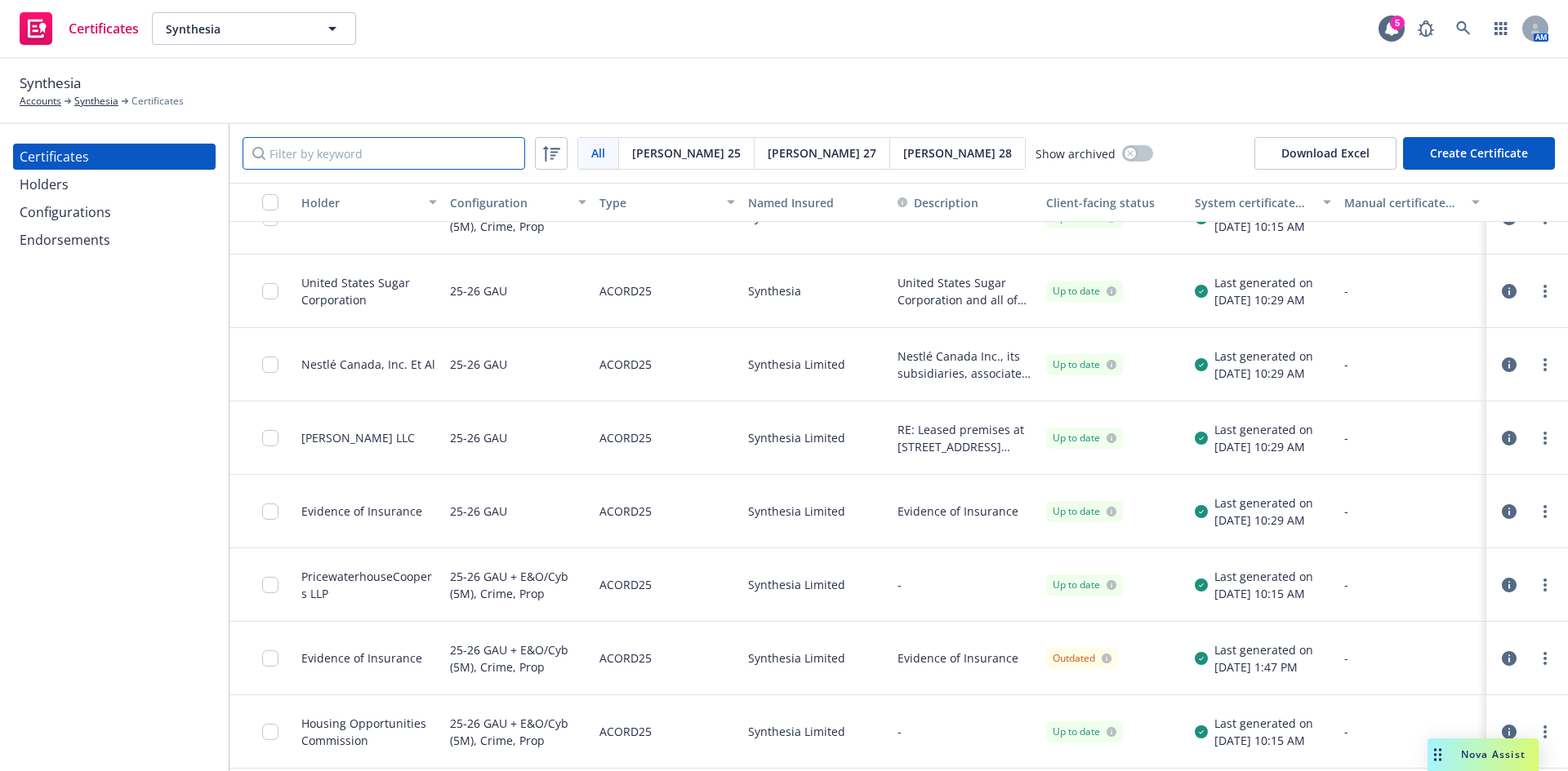
click at [341, 157] on input "Filter by keyword" at bounding box center [384, 153] width 283 height 33
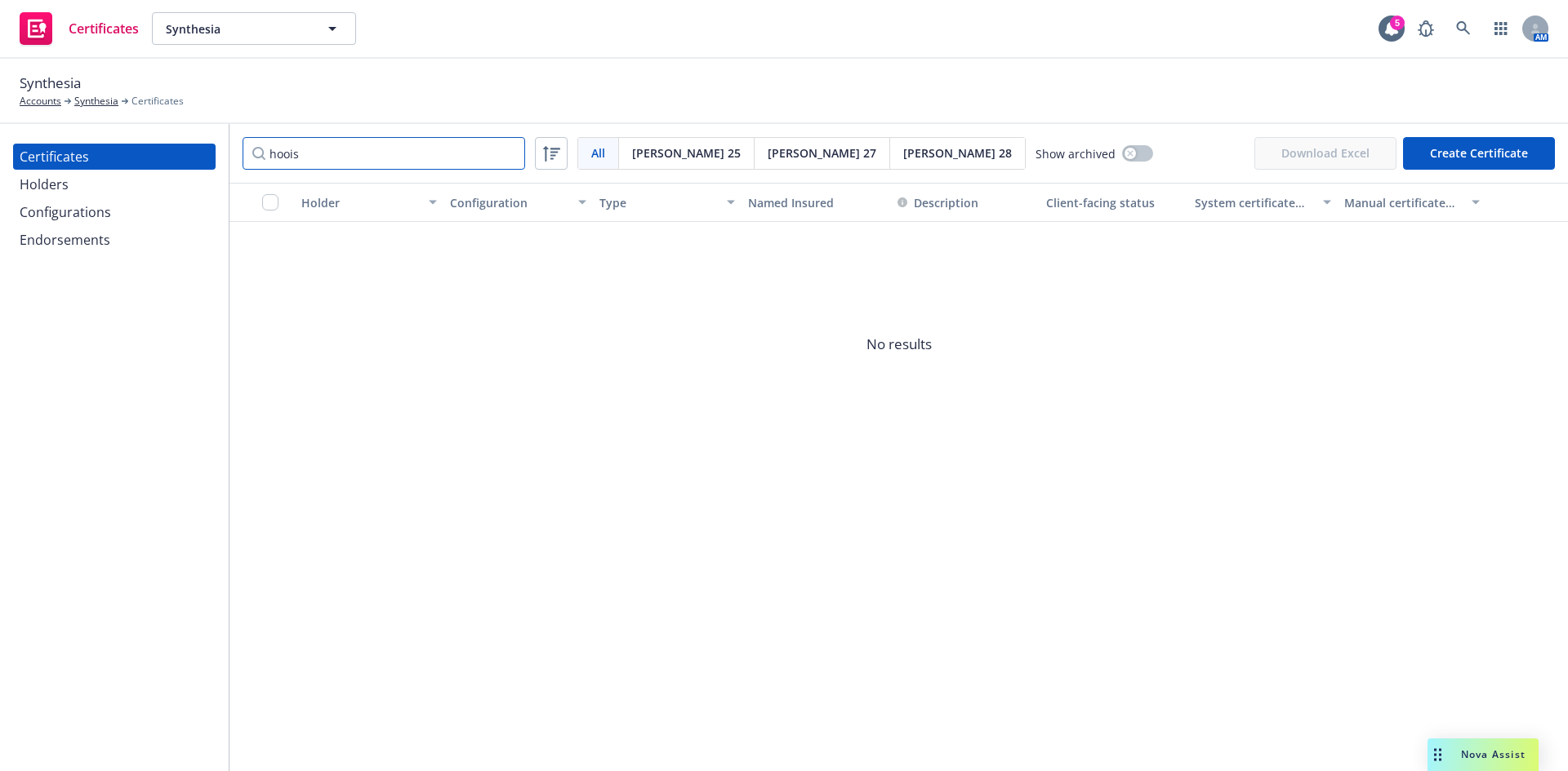
type input "hoois"
click at [80, 179] on div "Holders" at bounding box center [114, 185] width 190 height 26
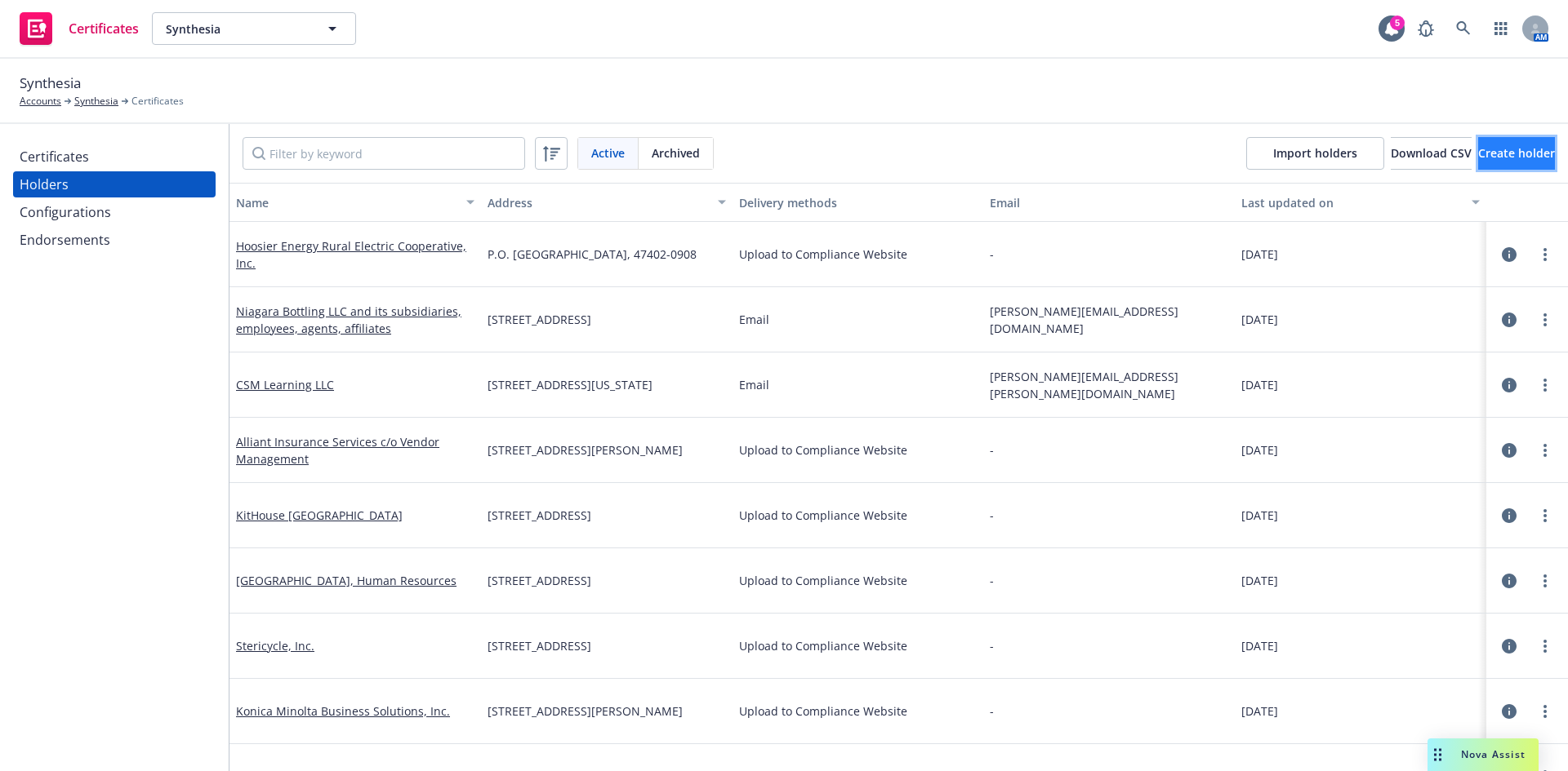
click at [1487, 153] on span "Create holder" at bounding box center [1517, 153] width 77 height 16
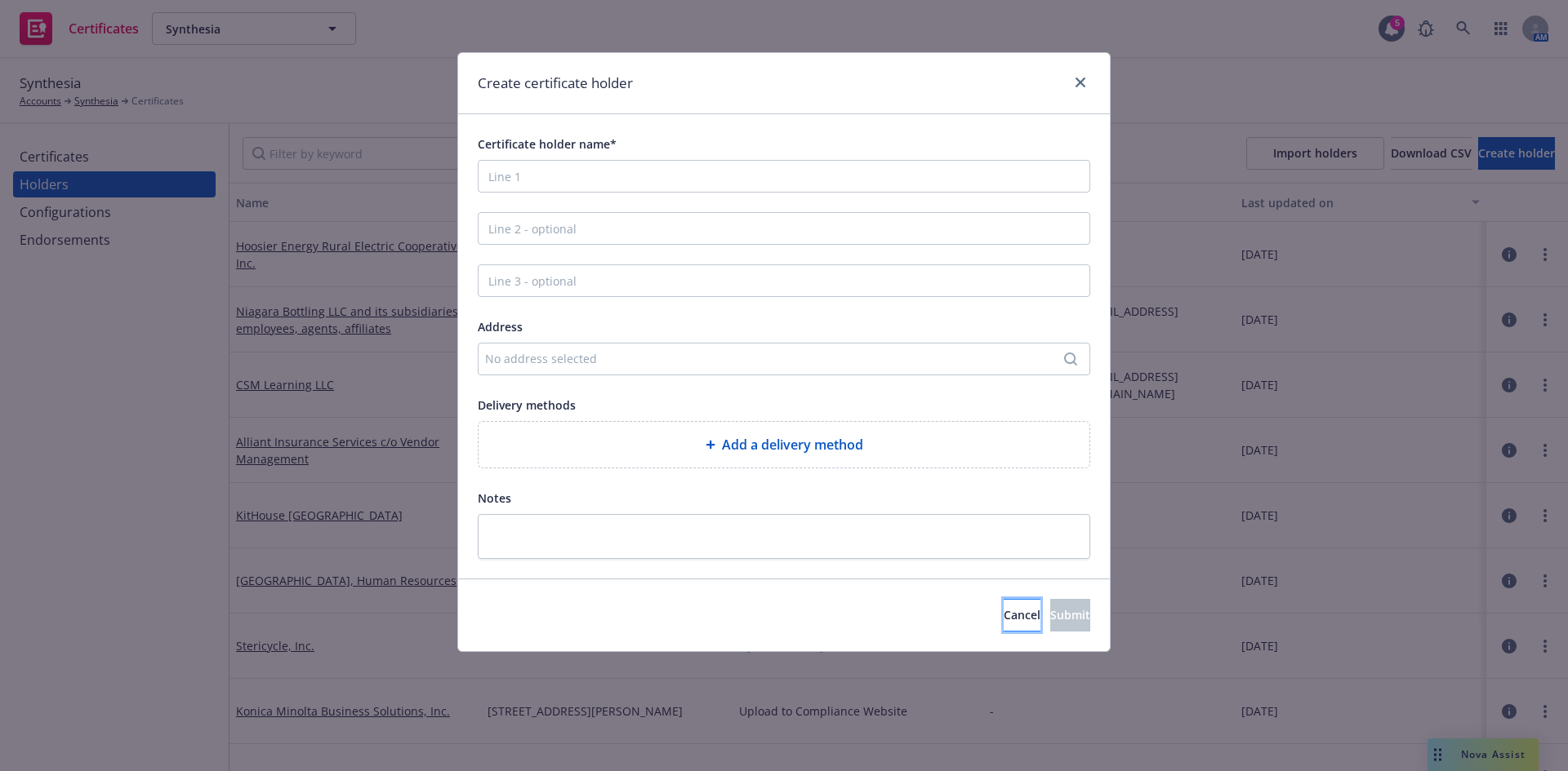
click at [1004, 616] on span "Cancel" at bounding box center [1022, 615] width 36 height 16
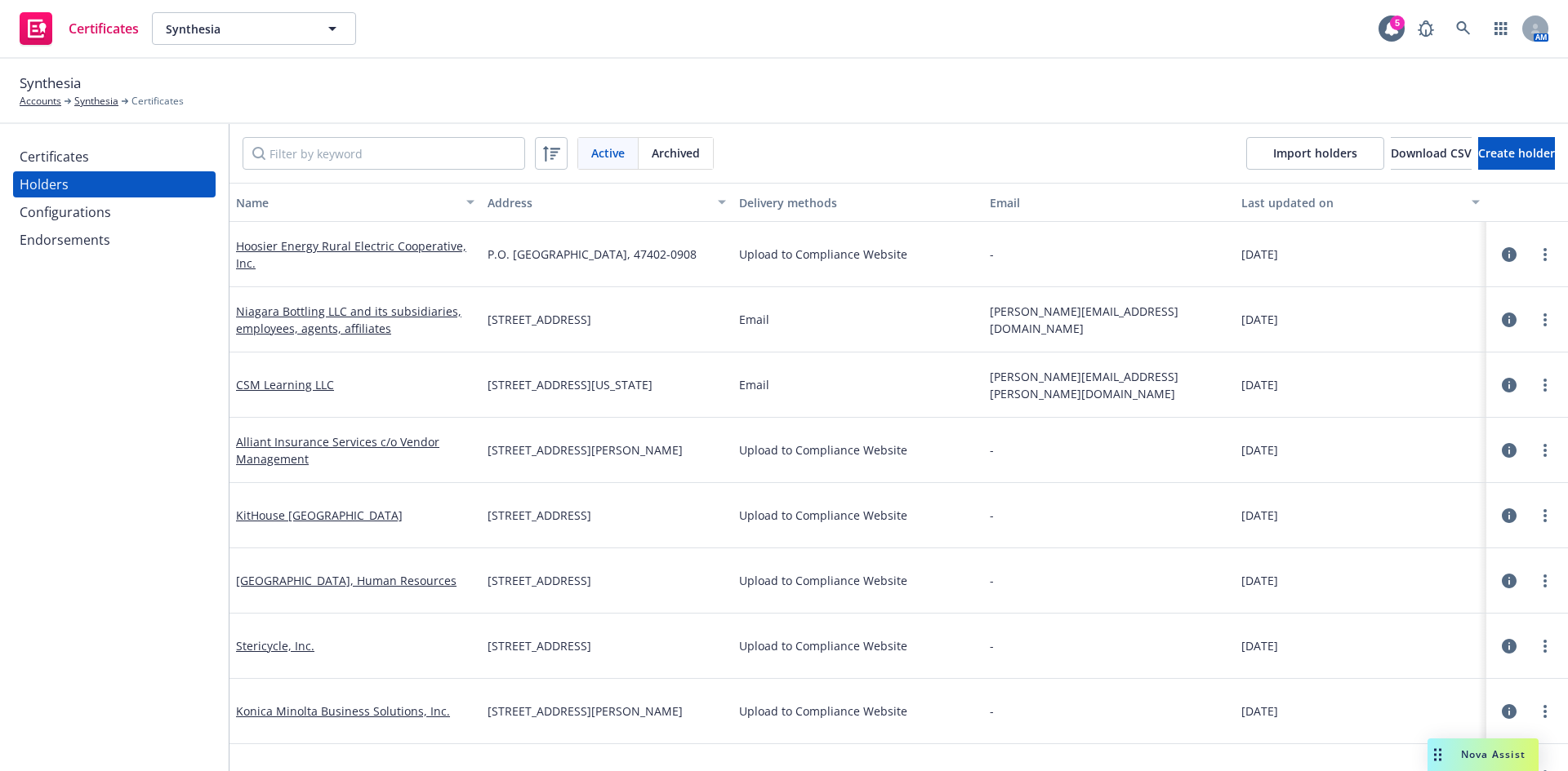
click at [89, 160] on div "Certificates" at bounding box center [114, 157] width 190 height 26
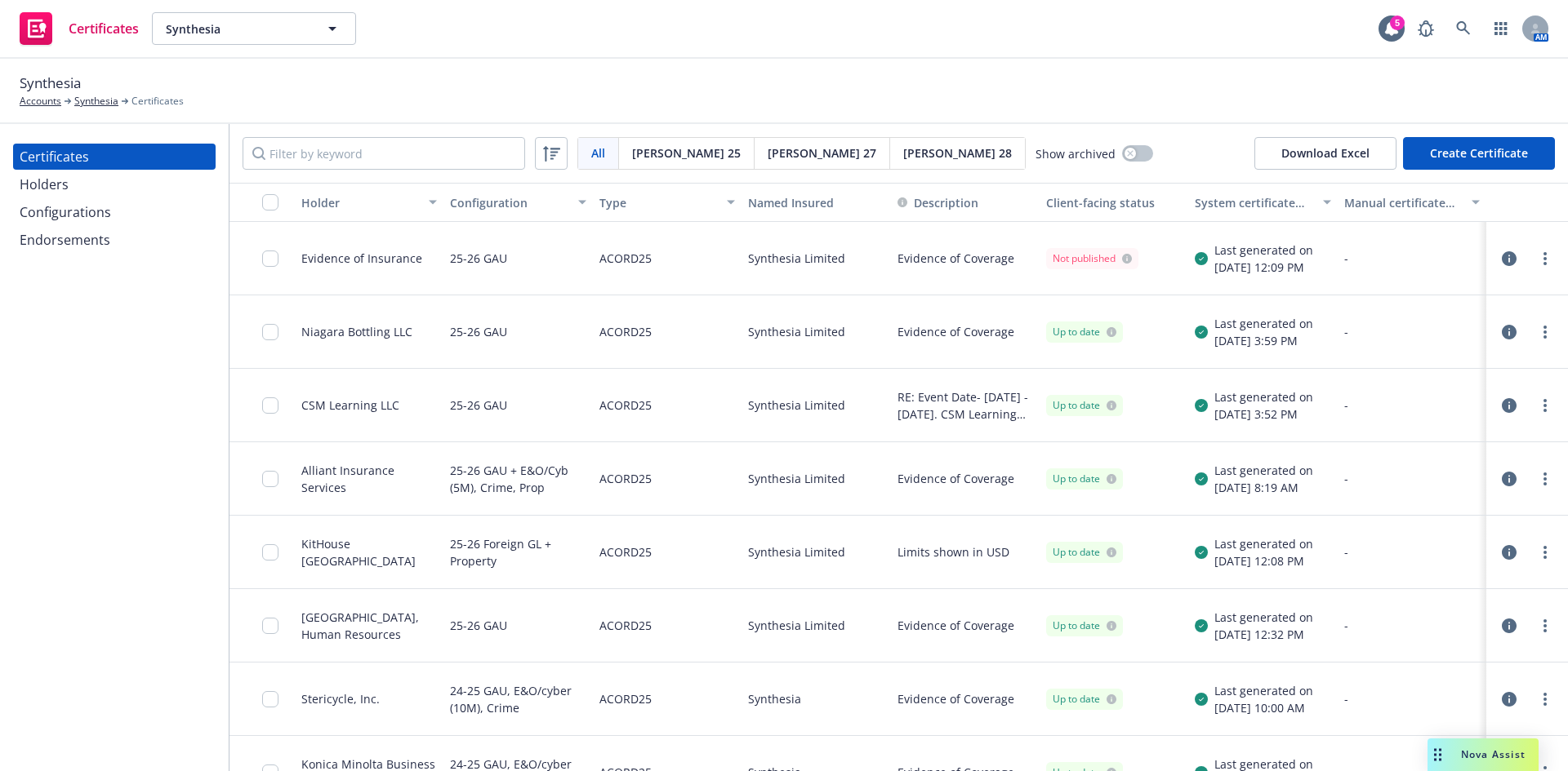
click at [1503, 149] on button "Create Certificate" at bounding box center [1478, 153] width 152 height 33
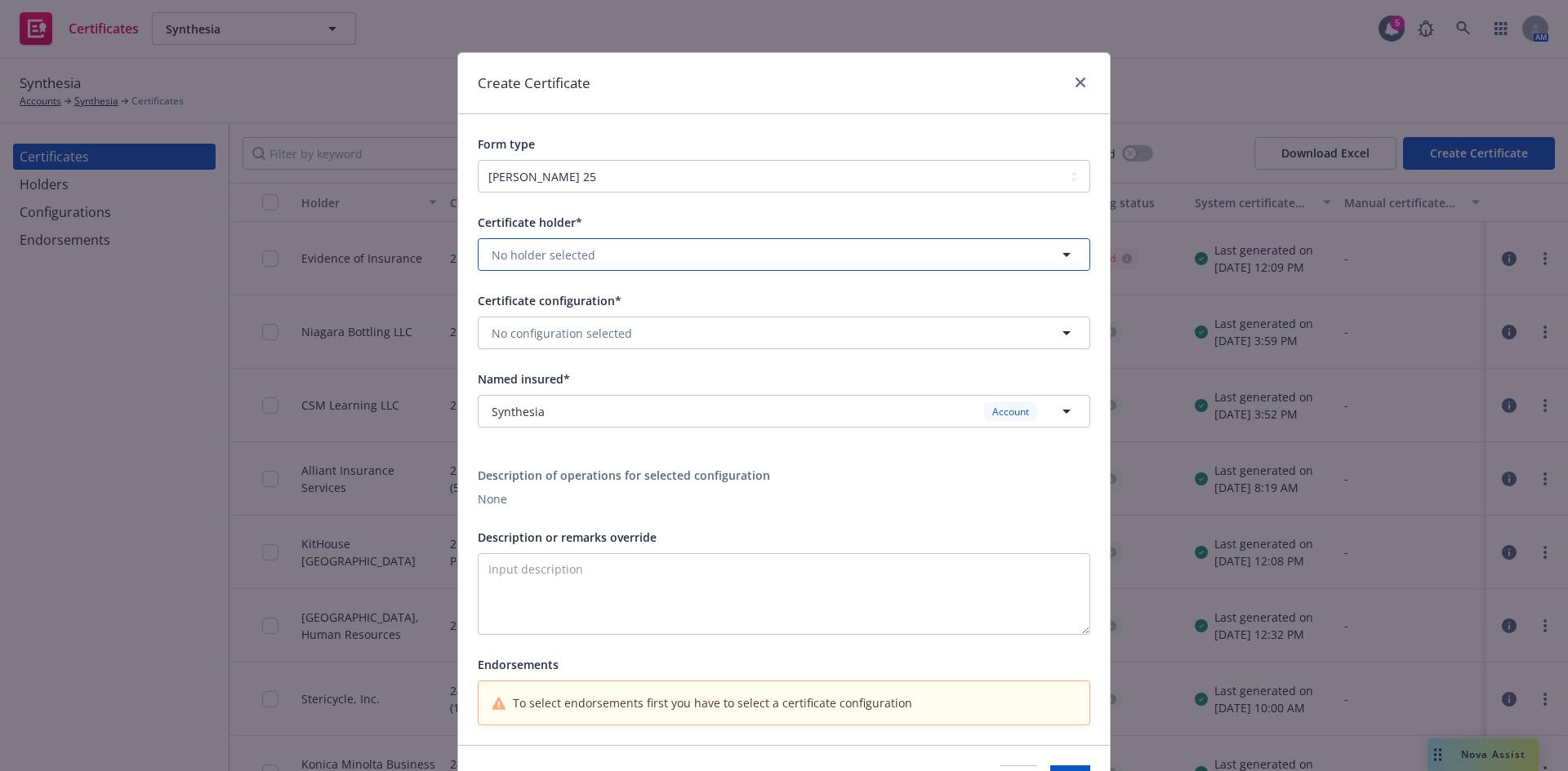
click at [643, 261] on button "No holder selected" at bounding box center [784, 254] width 613 height 33
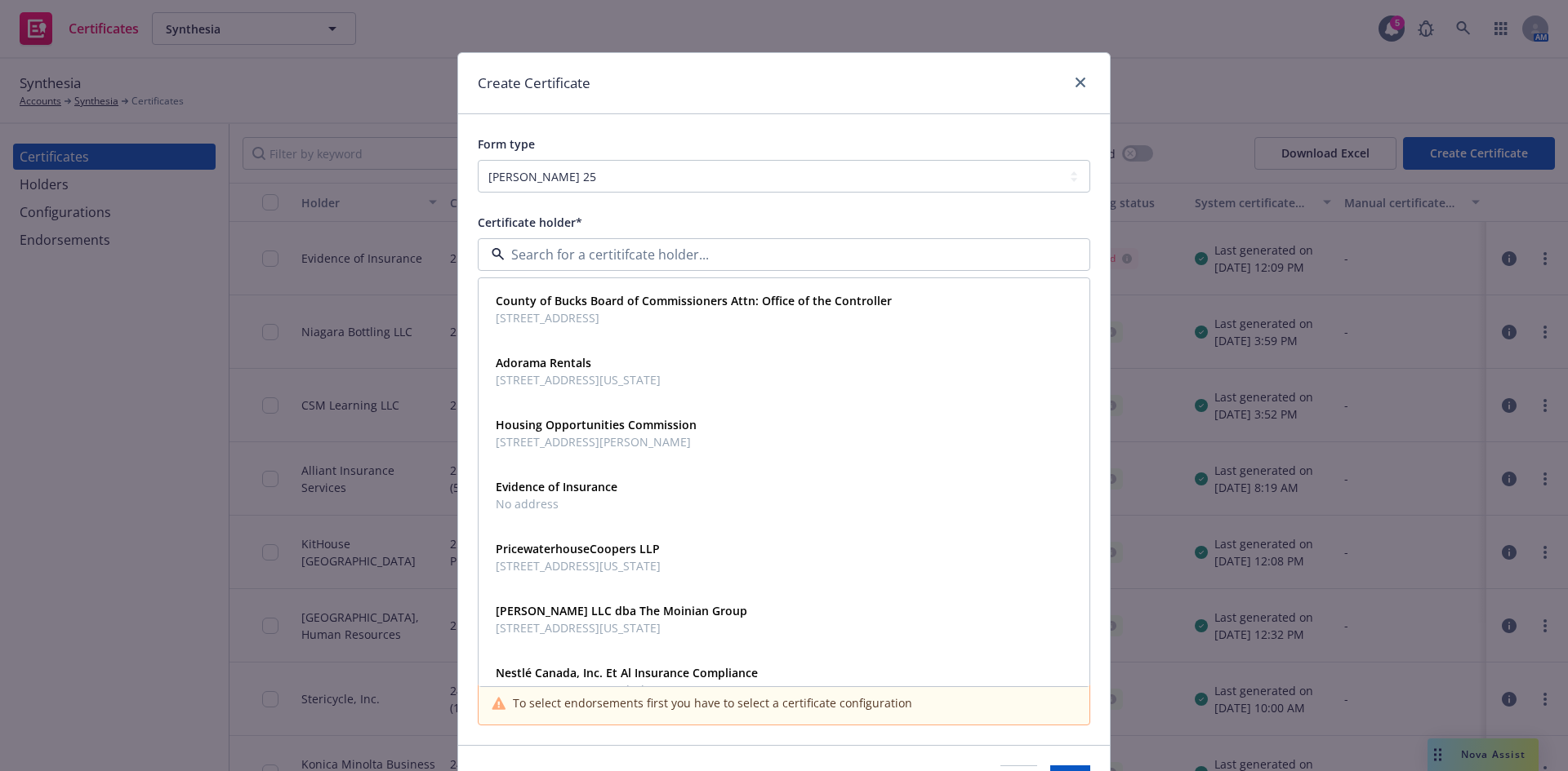
click at [661, 257] on input at bounding box center [780, 254] width 552 height 20
click at [810, 211] on div "Certificate holder* County of Bucks Board of Commissioners Attn: Office of the …" at bounding box center [784, 469] width 652 height 553
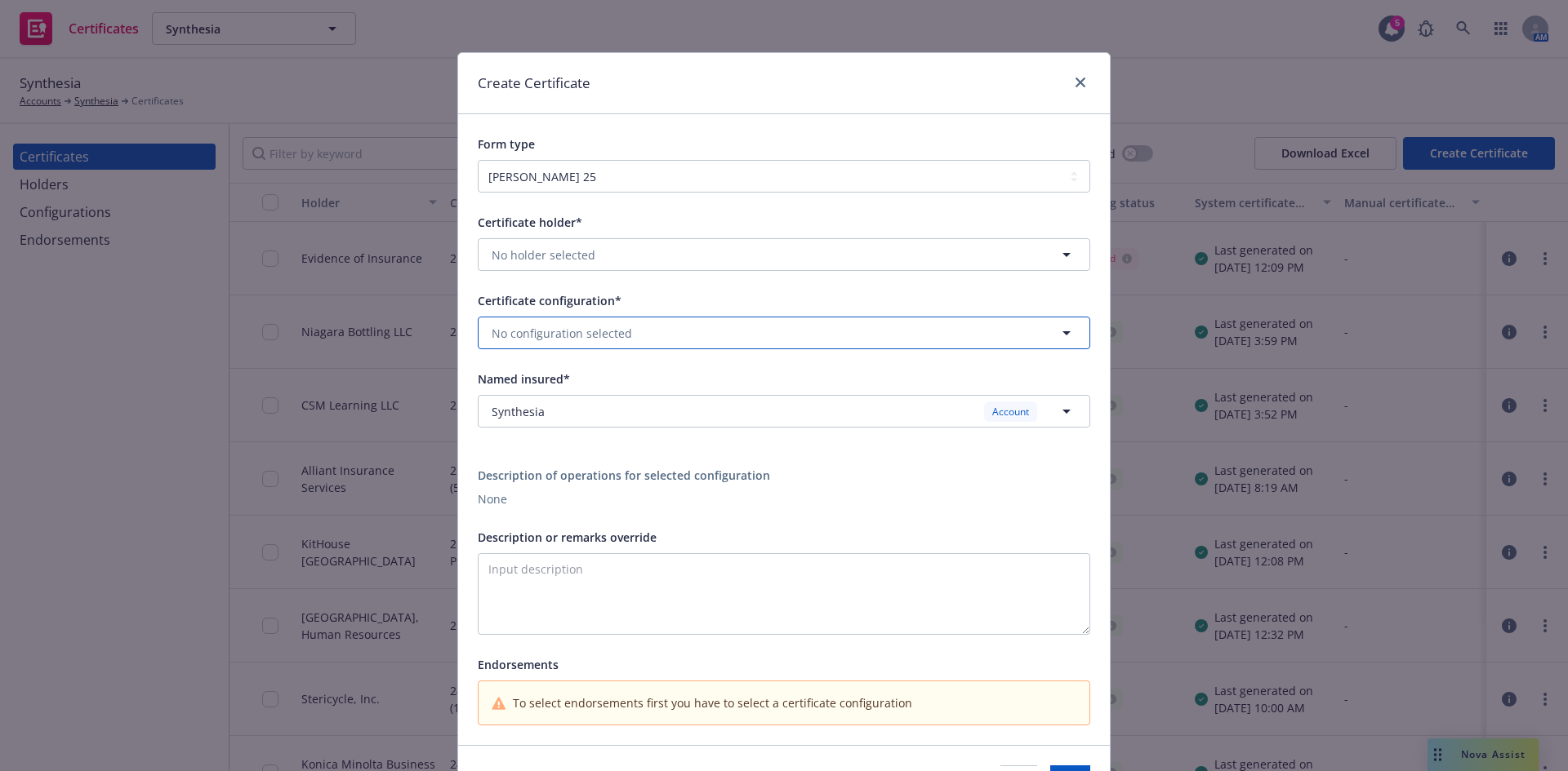
click at [586, 329] on span "No configuration selected" at bounding box center [561, 333] width 140 height 17
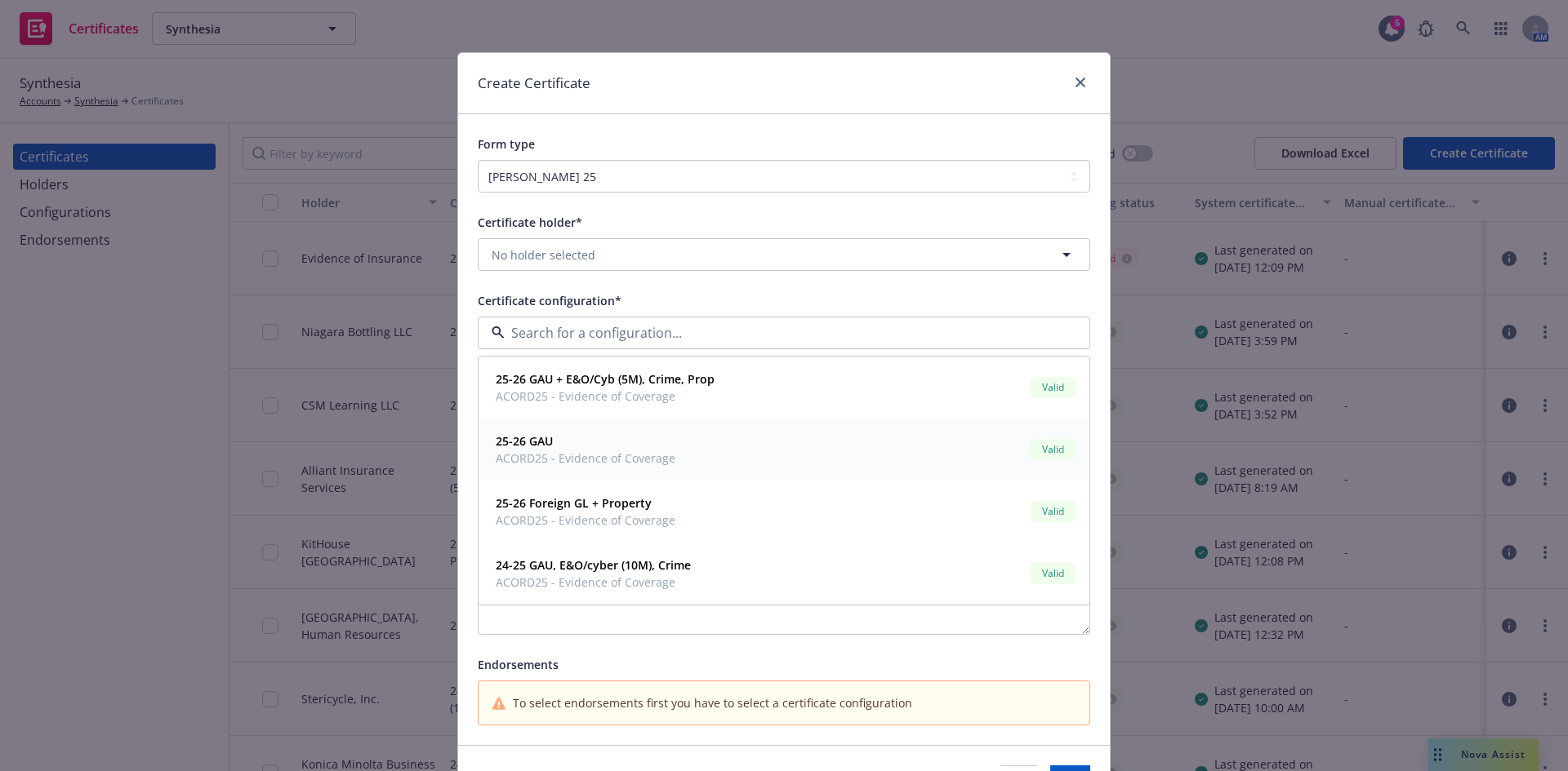
click at [516, 458] on span "ACORD25 - Evidence of Coverage" at bounding box center [586, 458] width 179 height 17
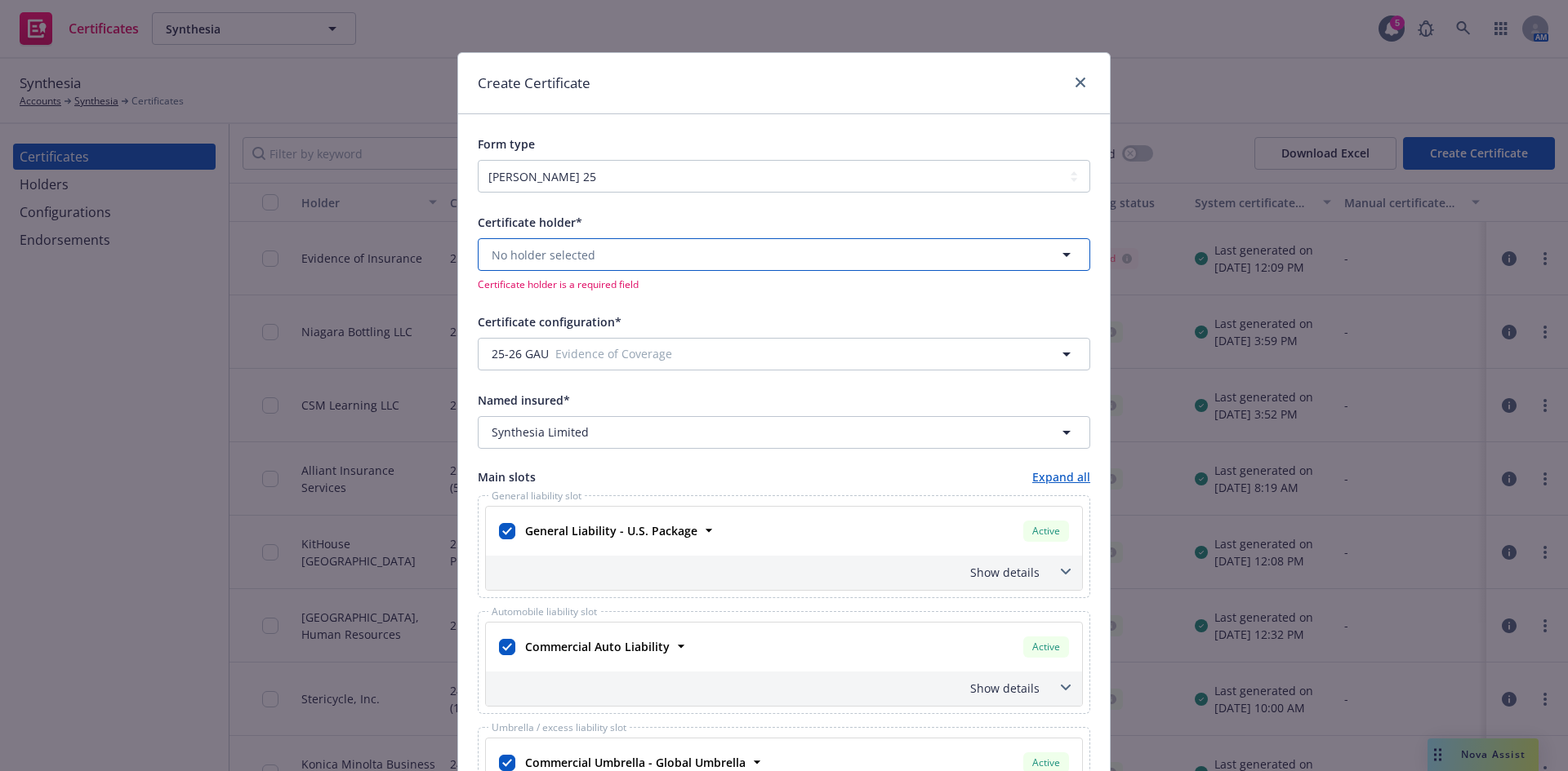
click at [516, 248] on span "No holder selected" at bounding box center [543, 255] width 104 height 17
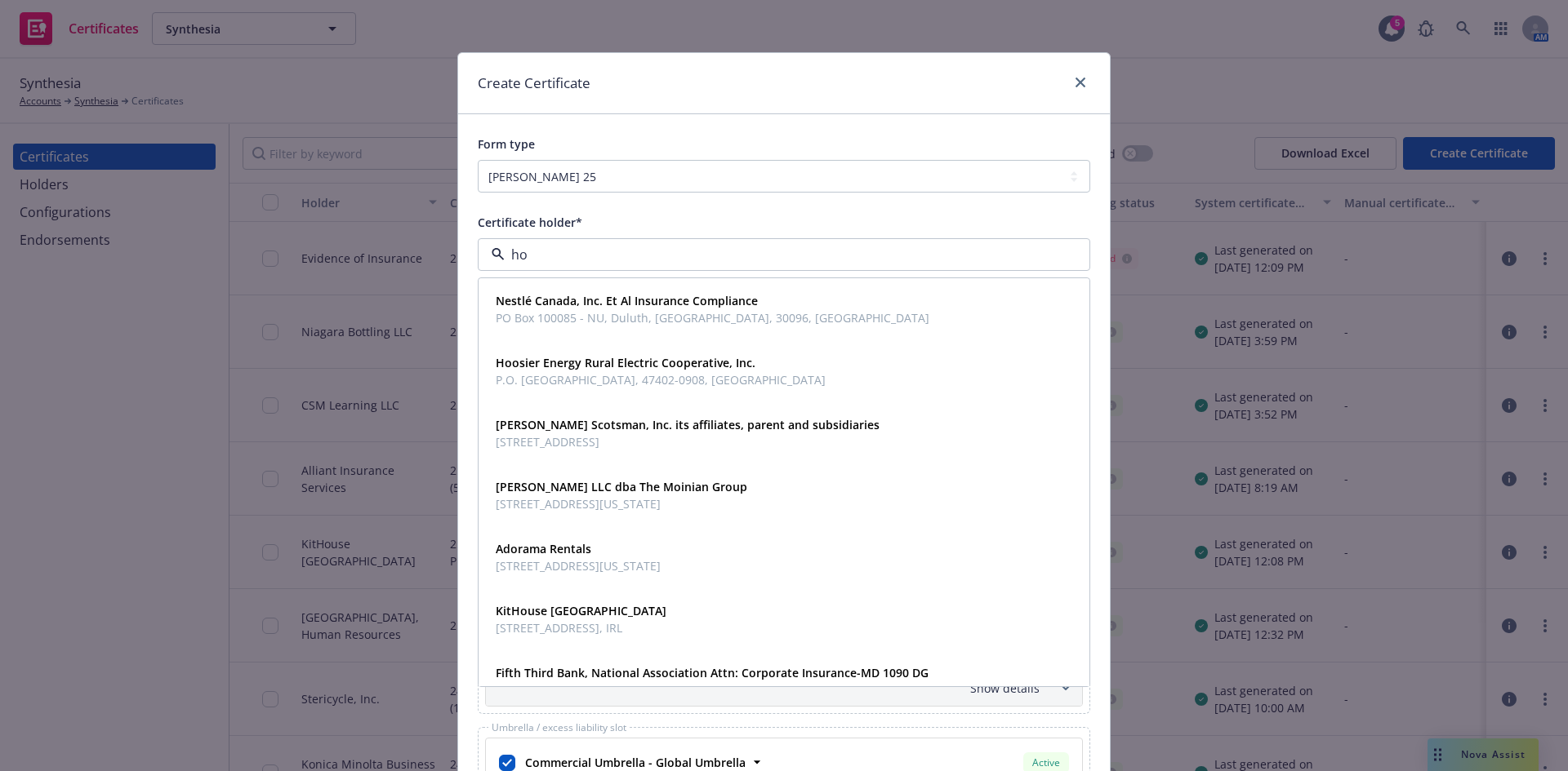
type input "hoo"
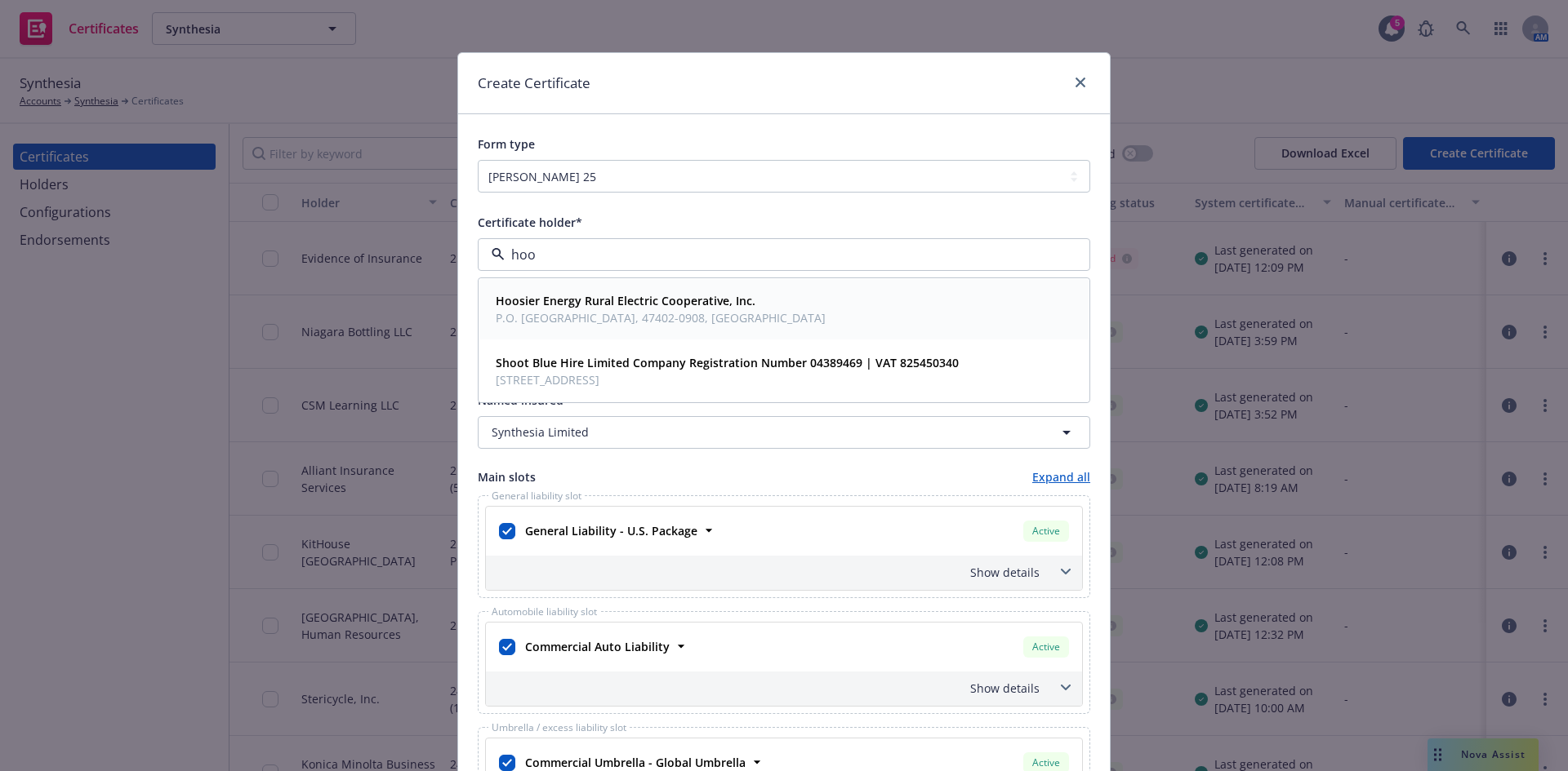
click at [515, 307] on strong "Hoosier Energy Rural Electric Cooperative, Inc." at bounding box center [626, 301] width 260 height 16
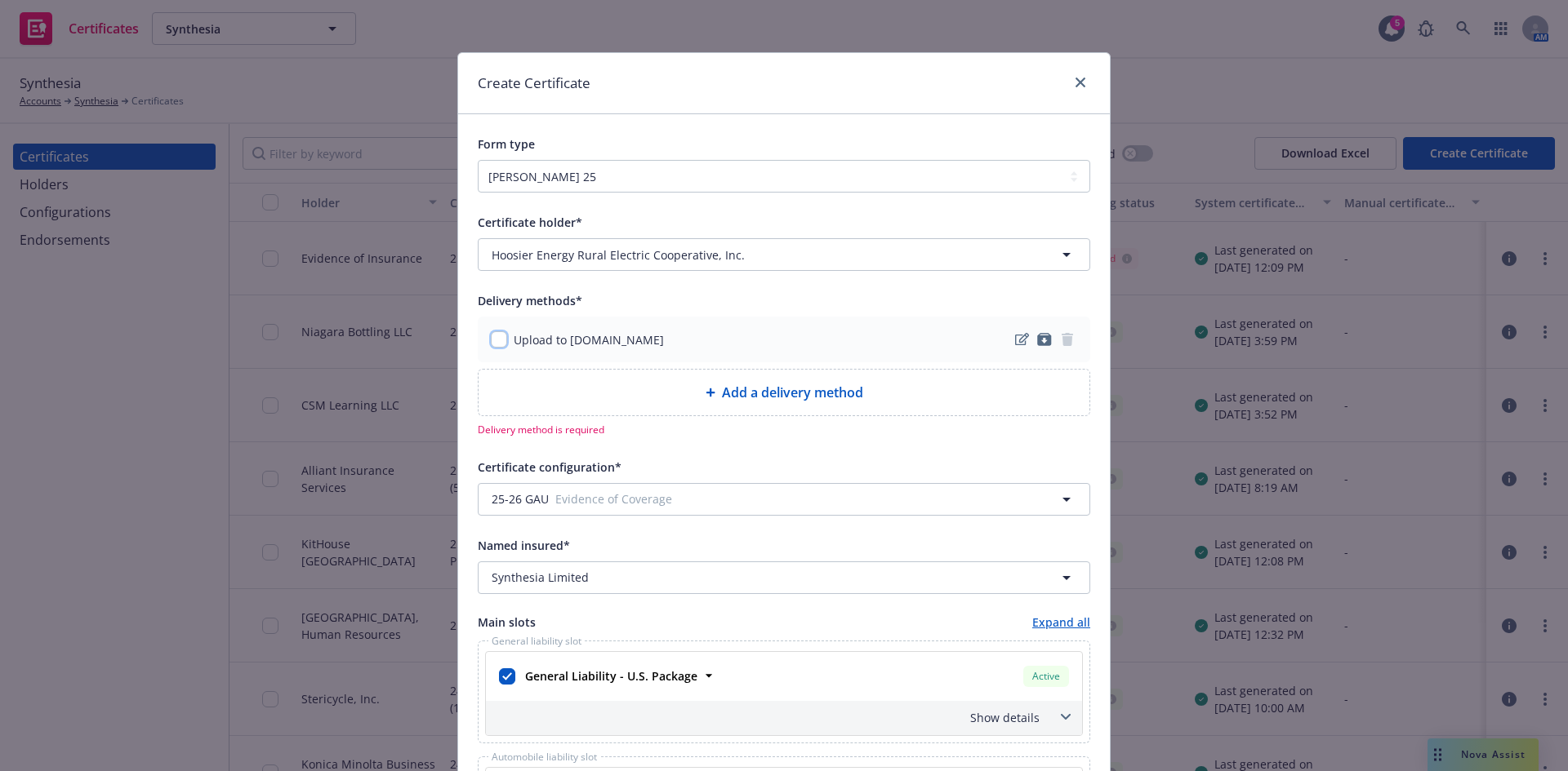
click at [491, 336] on input "checkbox" at bounding box center [499, 339] width 16 height 16
checkbox input "true"
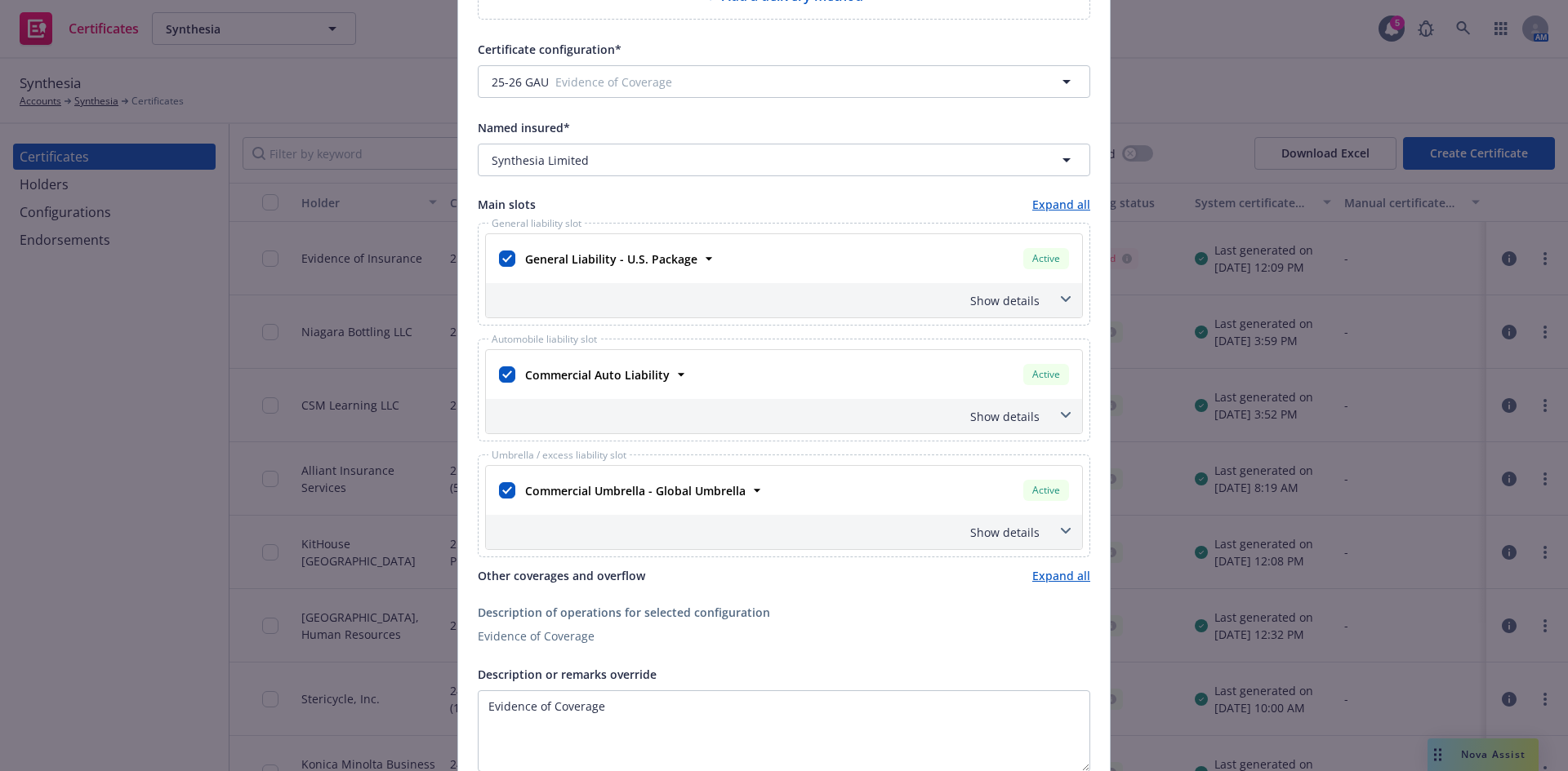
scroll to position [490, 0]
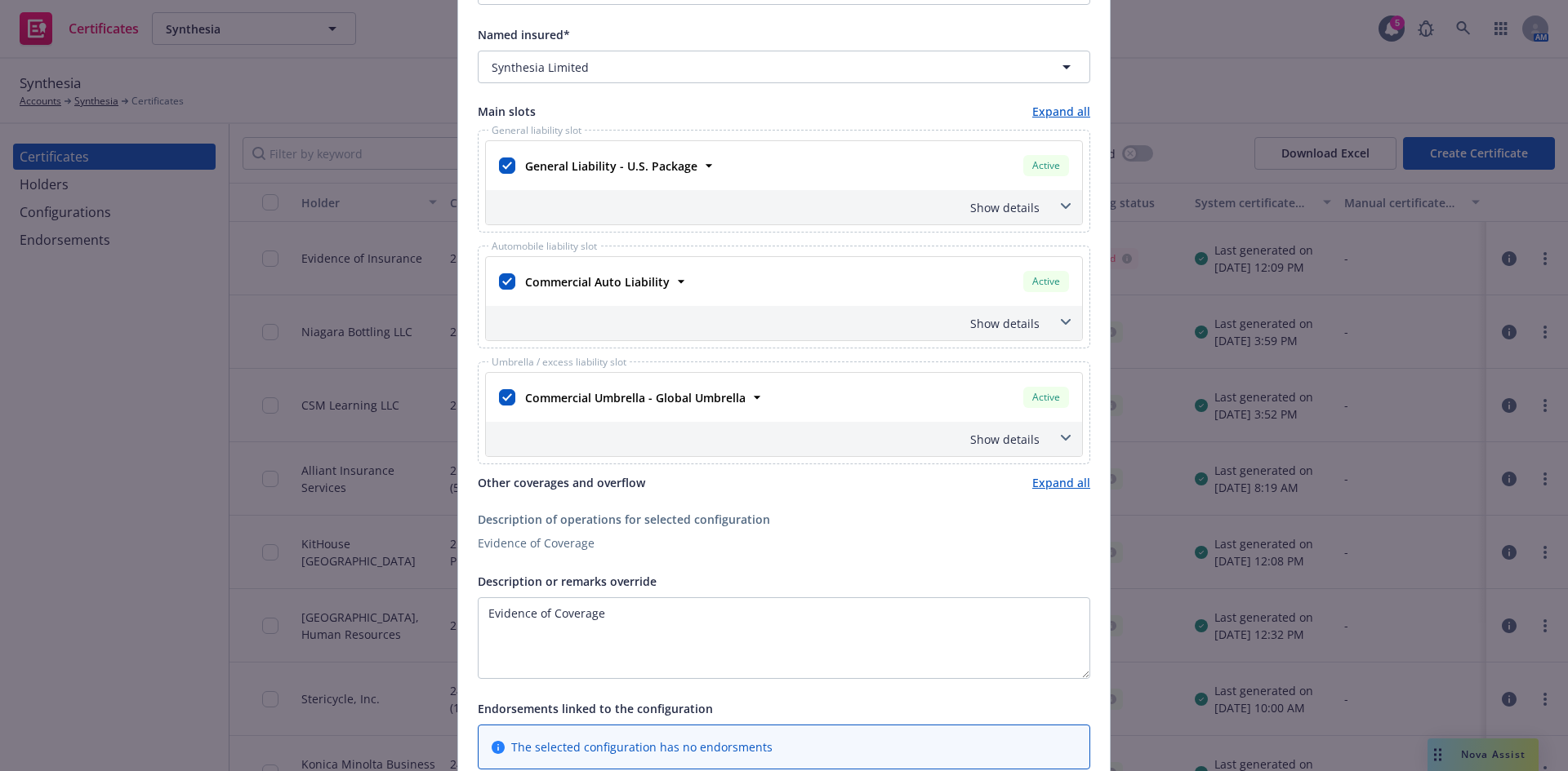
click at [1065, 437] on span at bounding box center [1066, 439] width 26 height 26
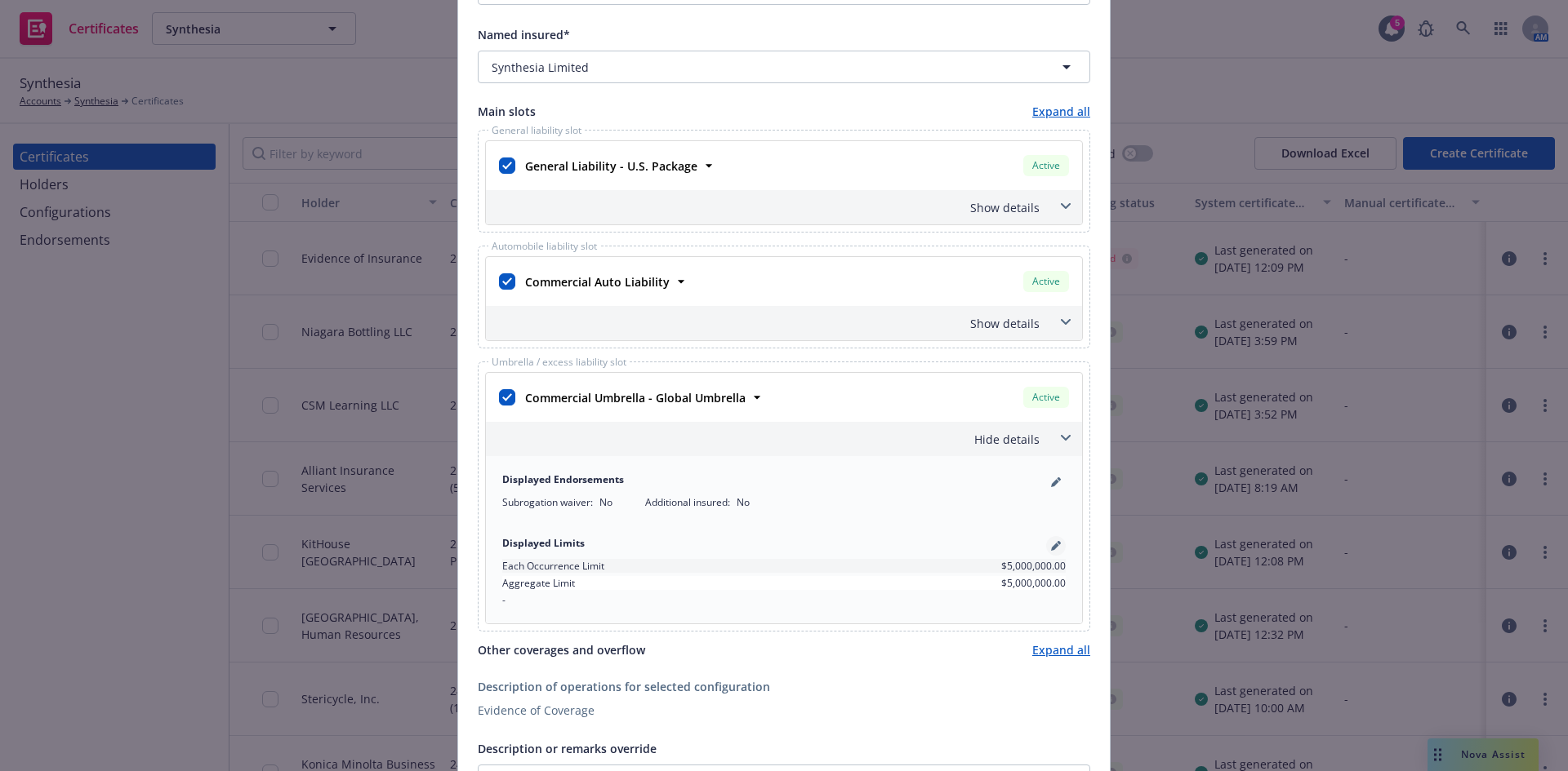
click at [1051, 548] on icon "pencil" at bounding box center [1054, 546] width 8 height 8
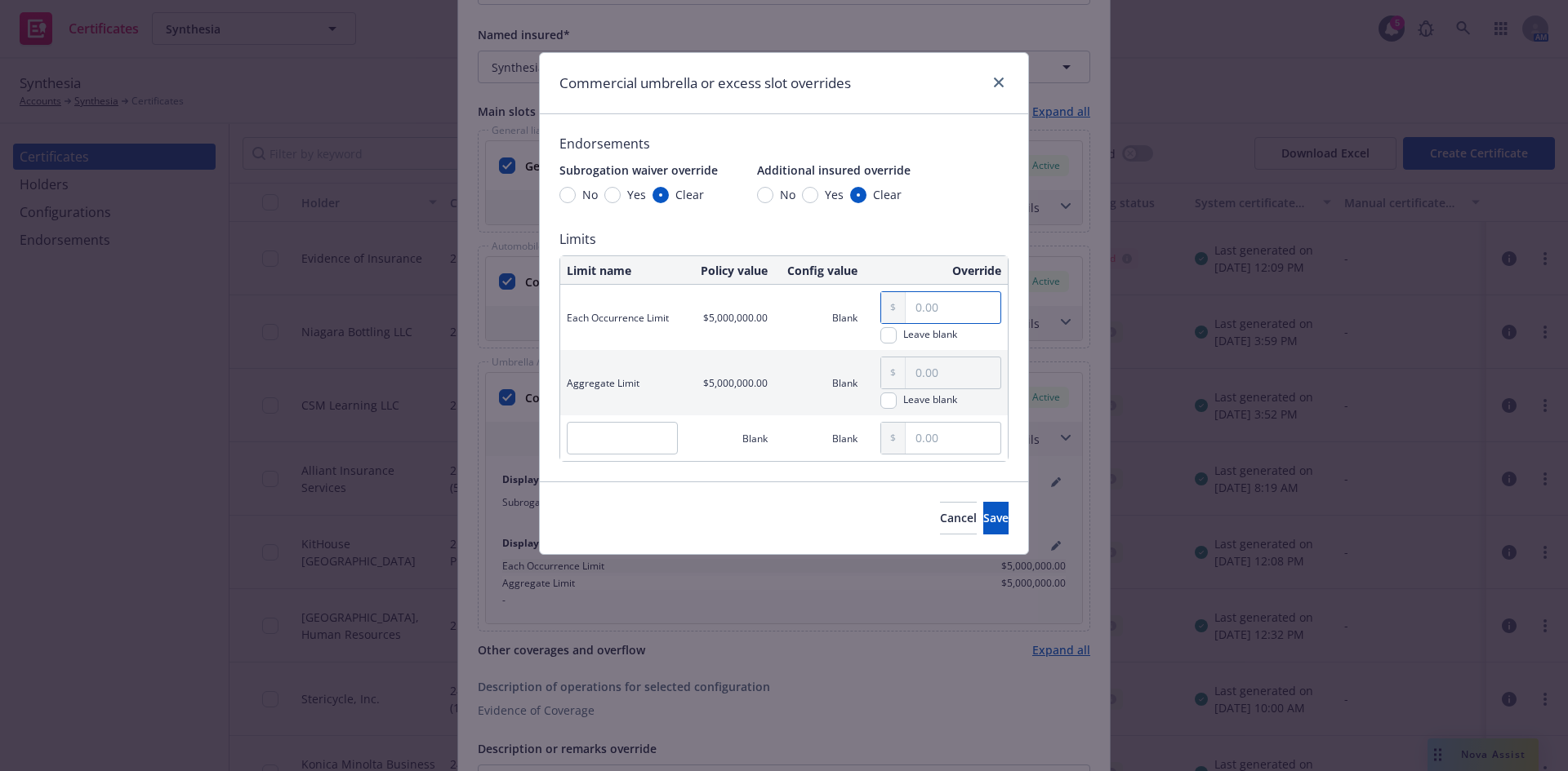
click at [922, 309] on input "text" at bounding box center [953, 307] width 94 height 31
type input "3,000,000.00"
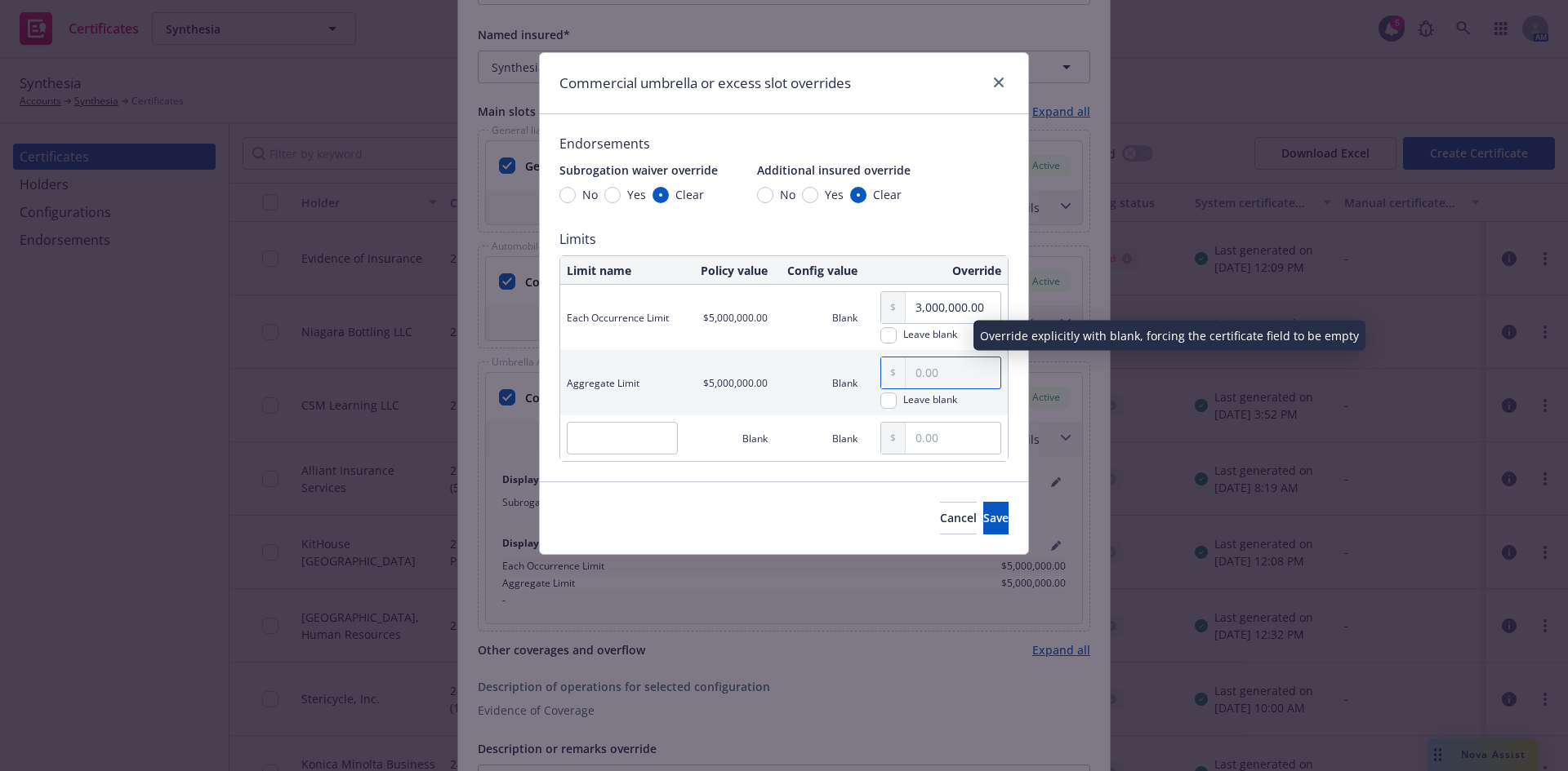
type input "6.00"
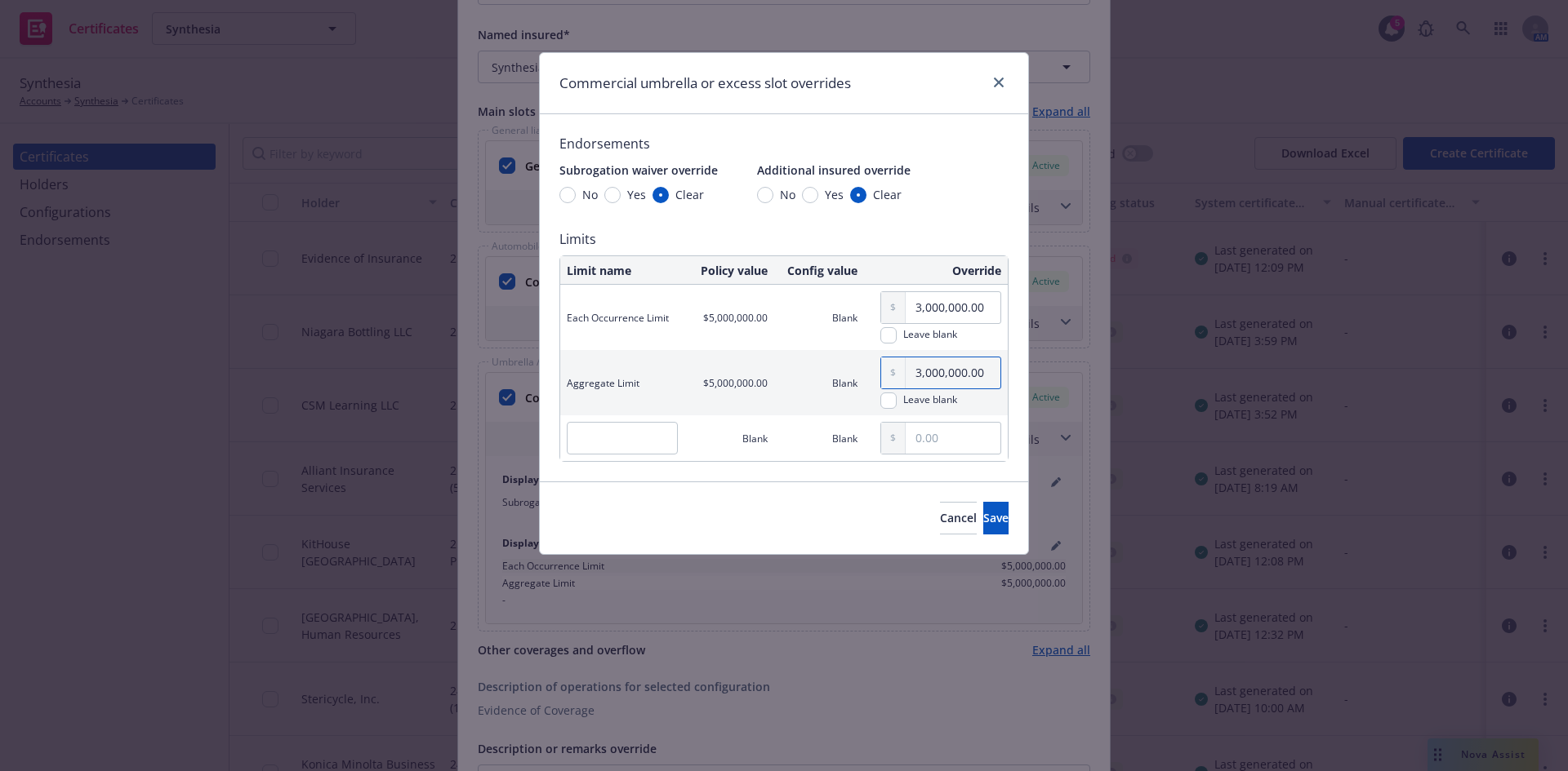
type input "3,000,000.00"
click at [983, 517] on span "Save" at bounding box center [996, 517] width 25 height 16
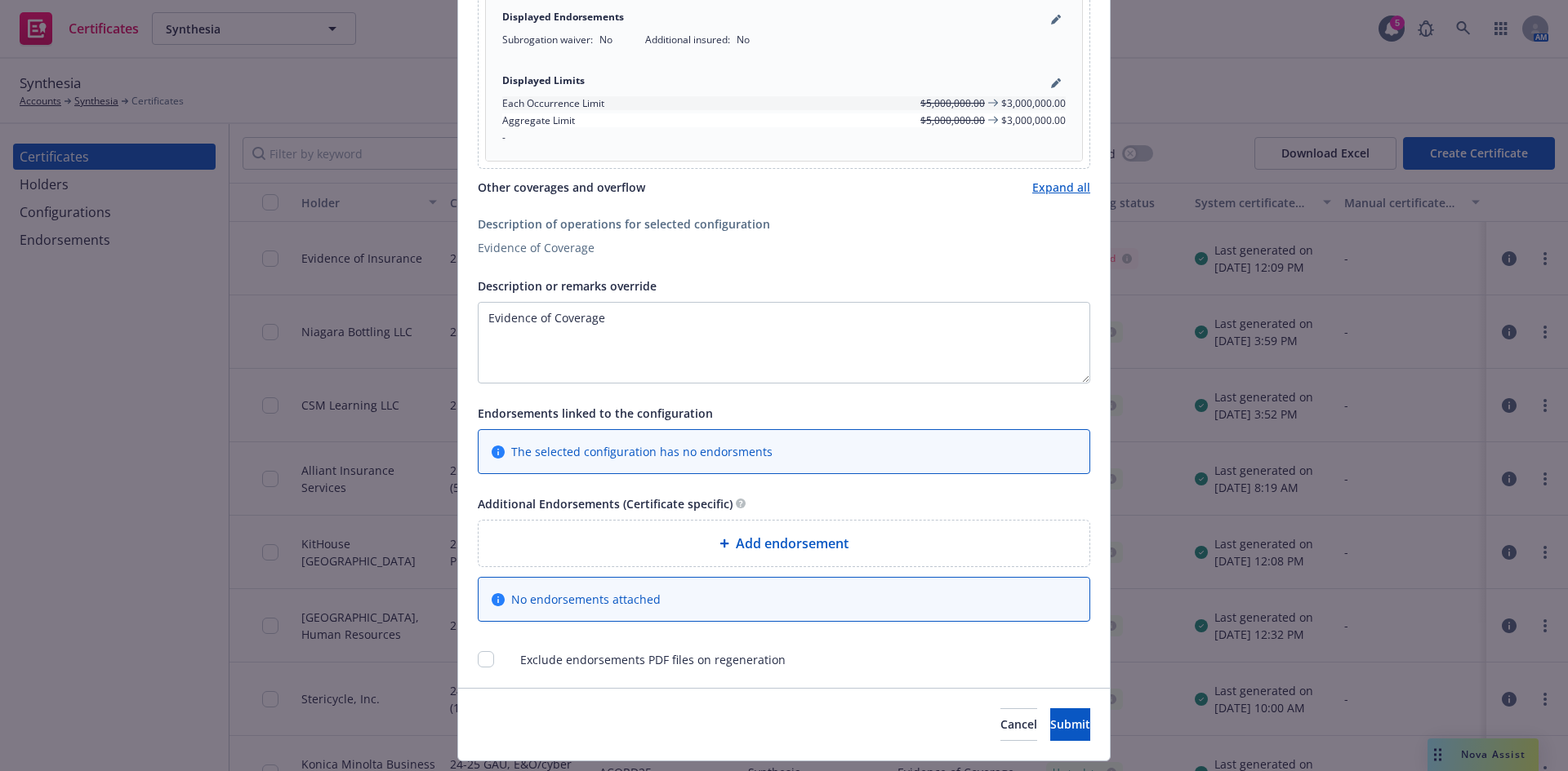
scroll to position [995, 0]
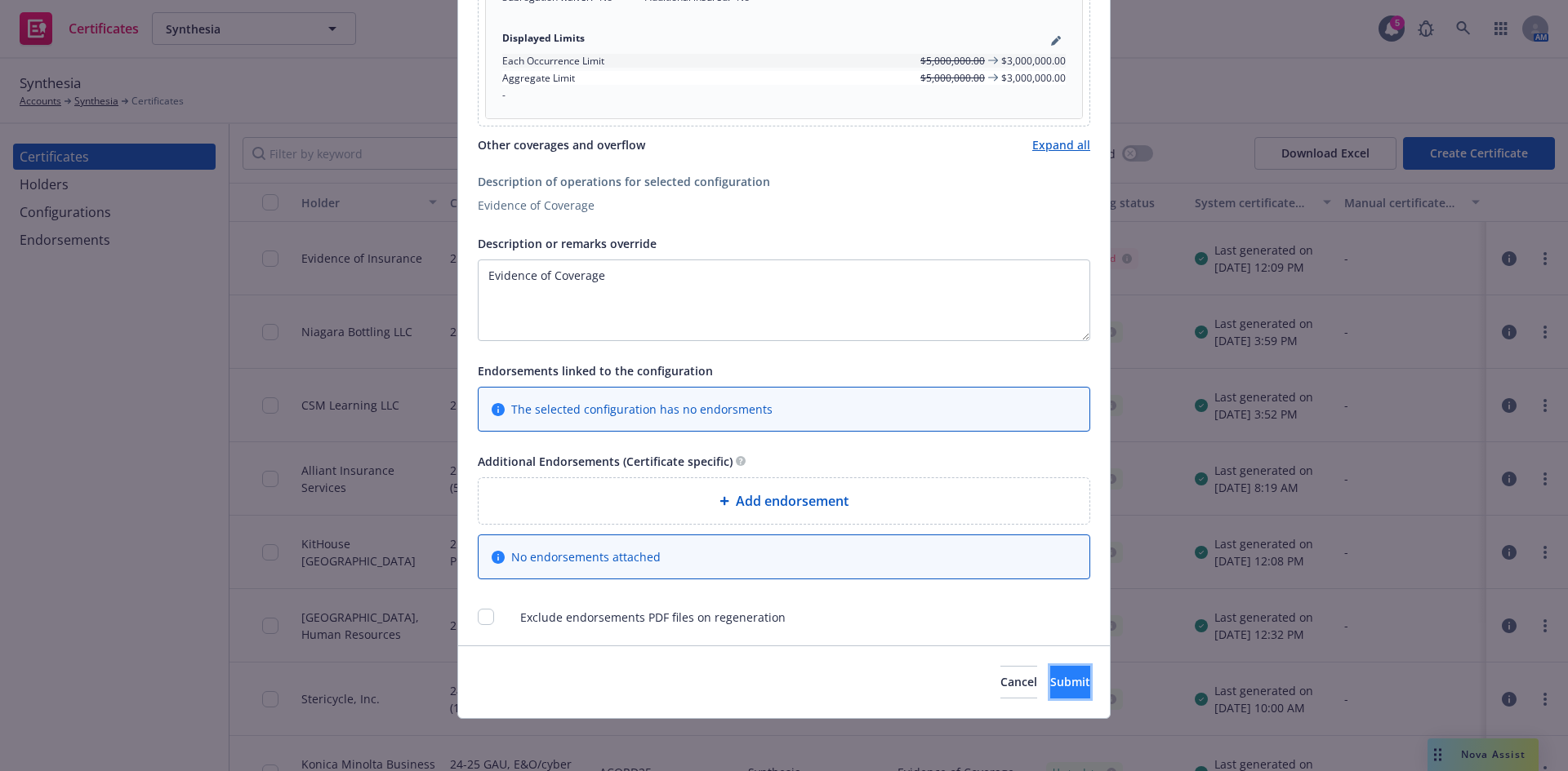
click at [1050, 678] on span "Submit" at bounding box center [1069, 681] width 40 height 16
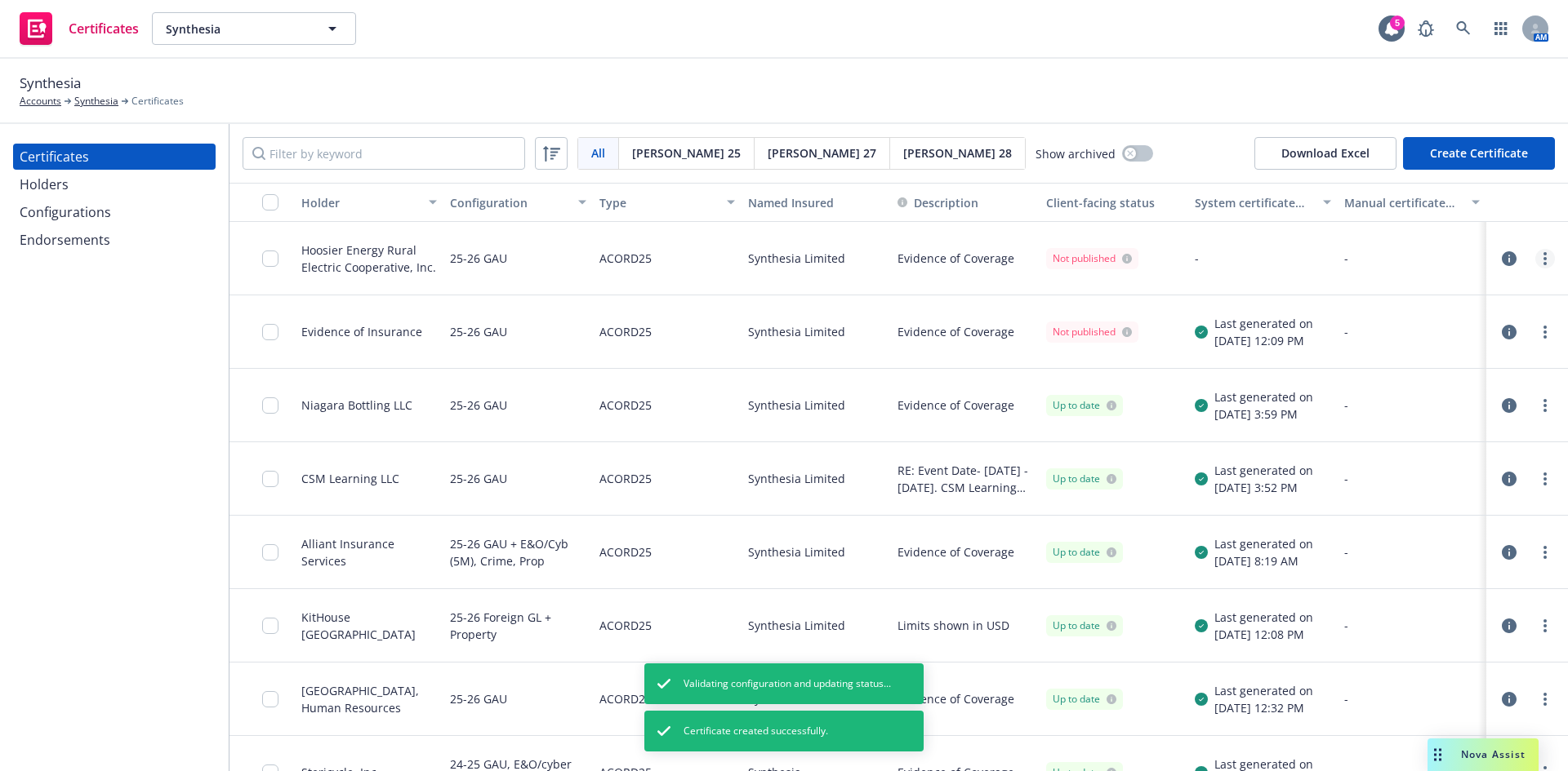
click at [1538, 256] on link "more" at bounding box center [1545, 259] width 20 height 20
click at [1336, 359] on link "Regenerate" at bounding box center [1411, 357] width 261 height 33
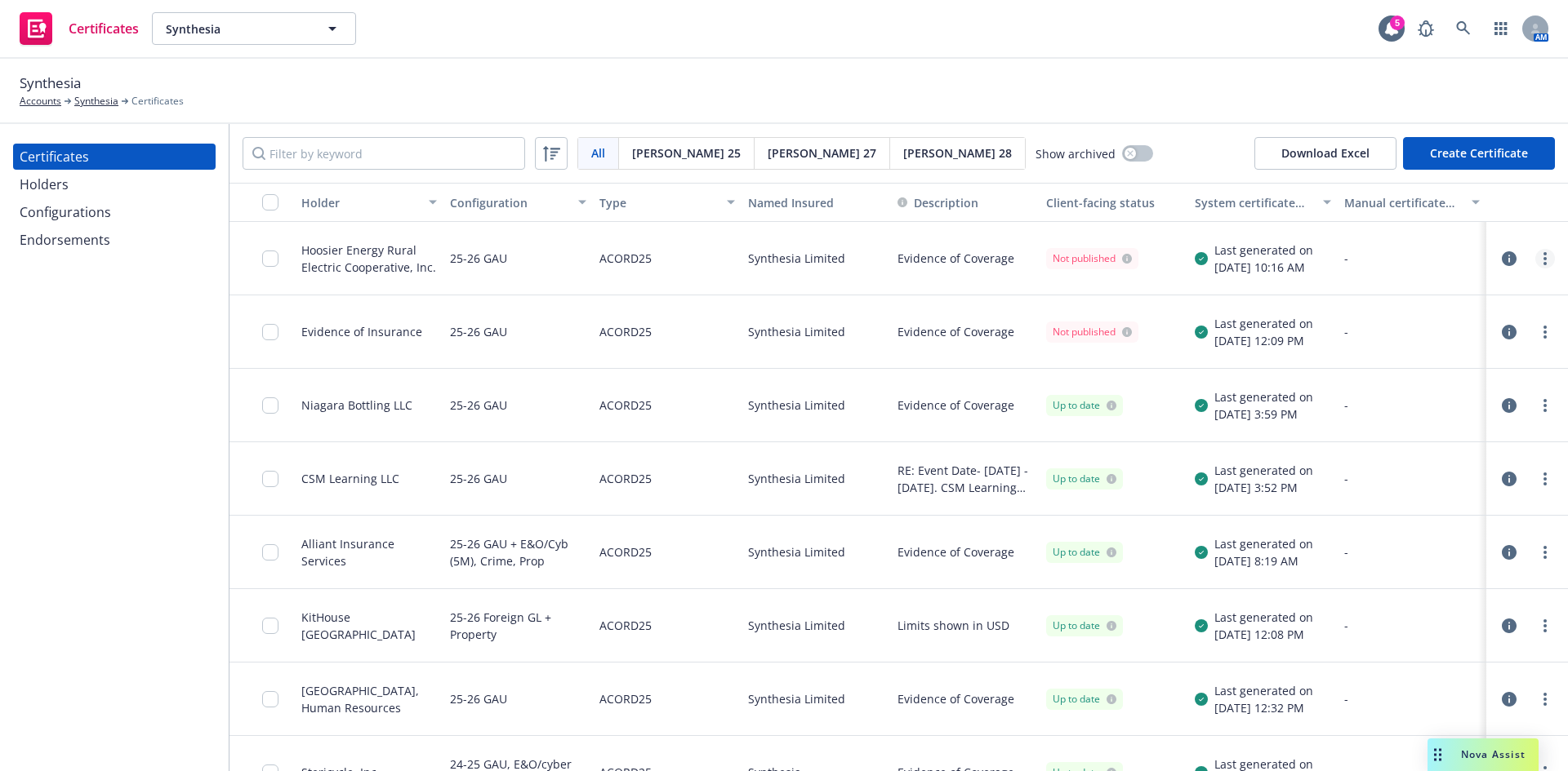
click at [1538, 265] on link "more" at bounding box center [1545, 259] width 20 height 20
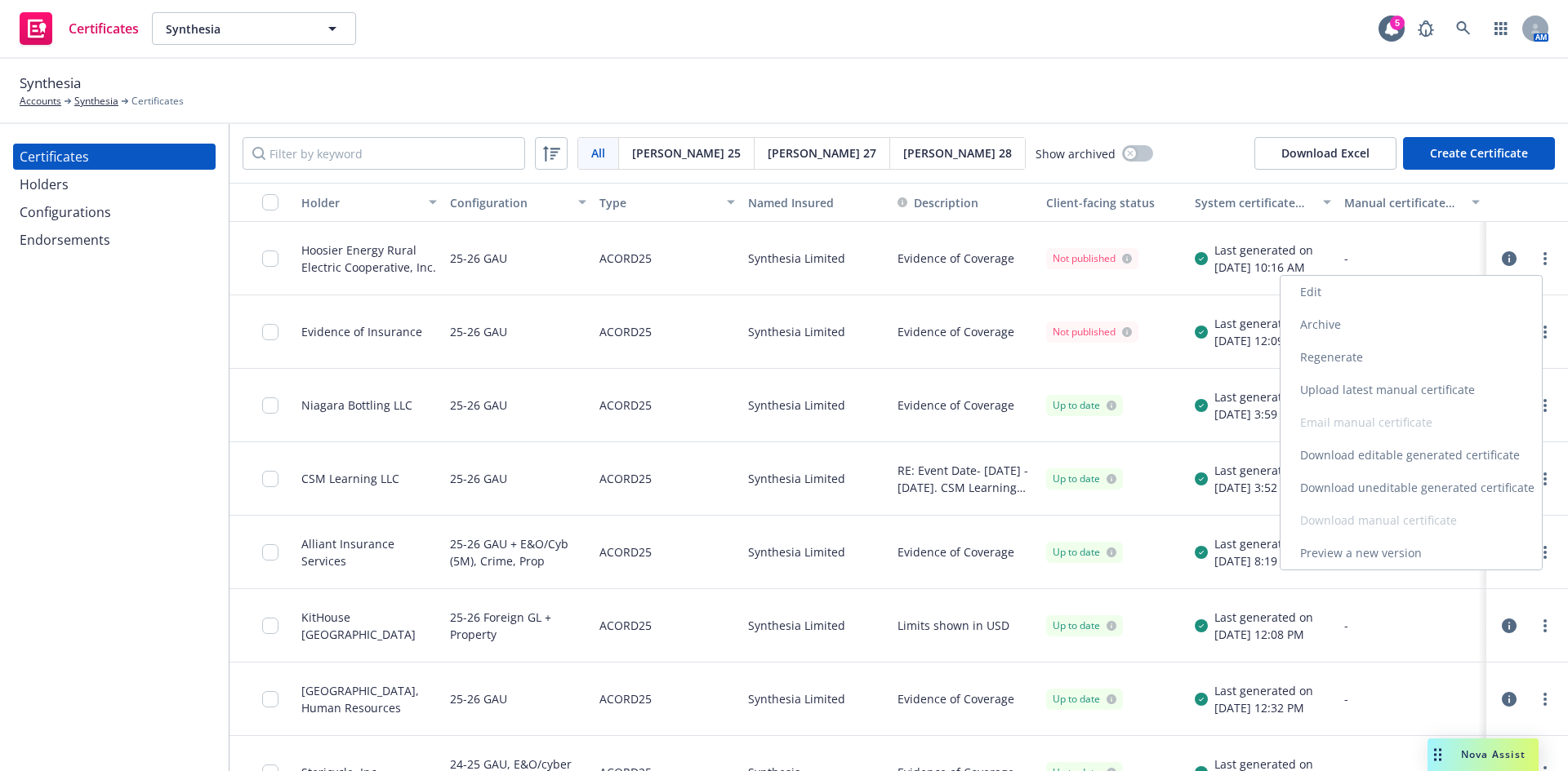
click at [1360, 484] on link "Download uneditable generated certificate" at bounding box center [1411, 487] width 261 height 33
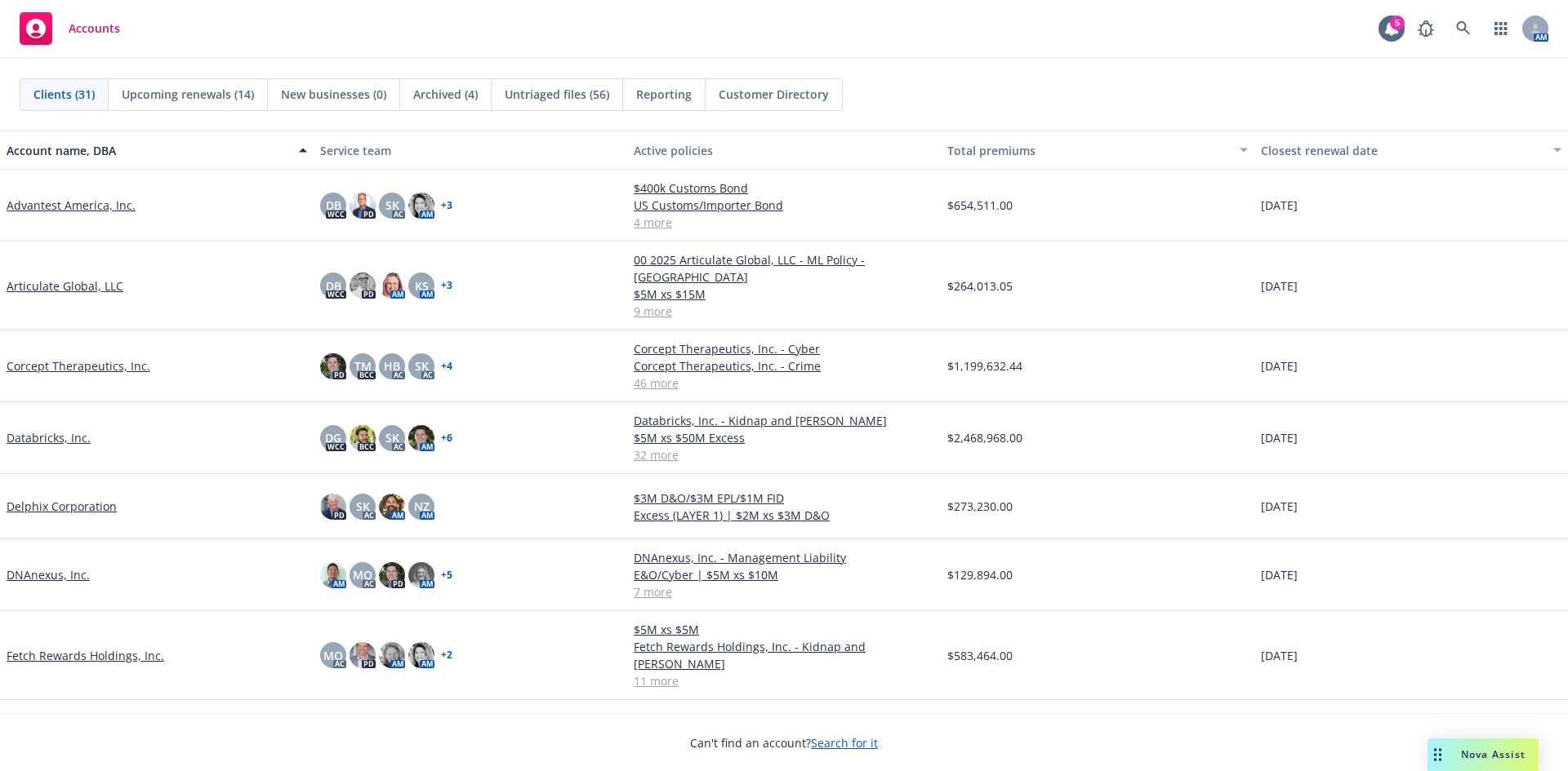
click at [55, 567] on link "DNAnexus, Inc." at bounding box center [48, 575] width 83 height 17
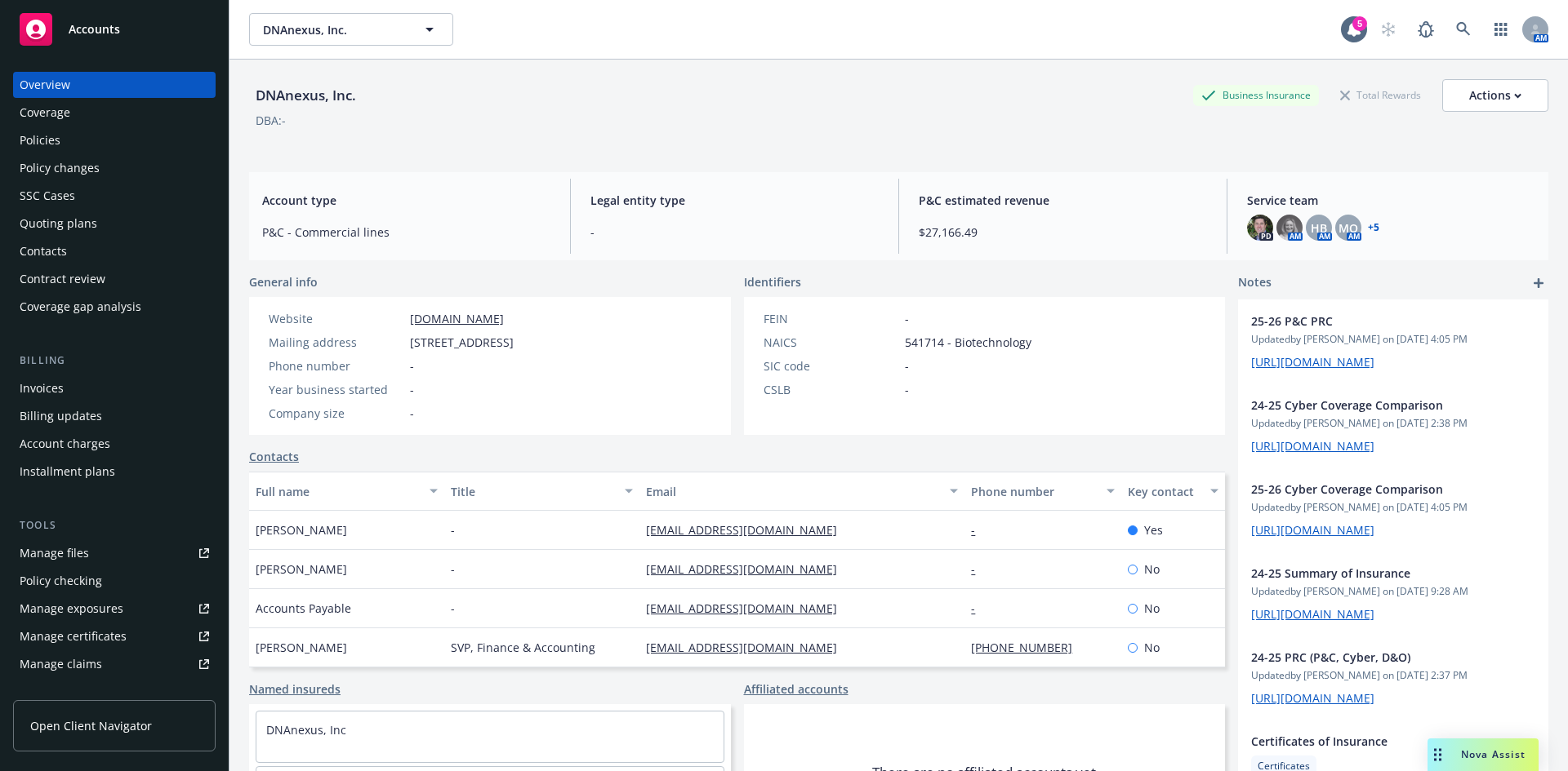
click at [95, 639] on div "Manage certificates" at bounding box center [73, 637] width 107 height 26
